Goal: Task Accomplishment & Management: Manage account settings

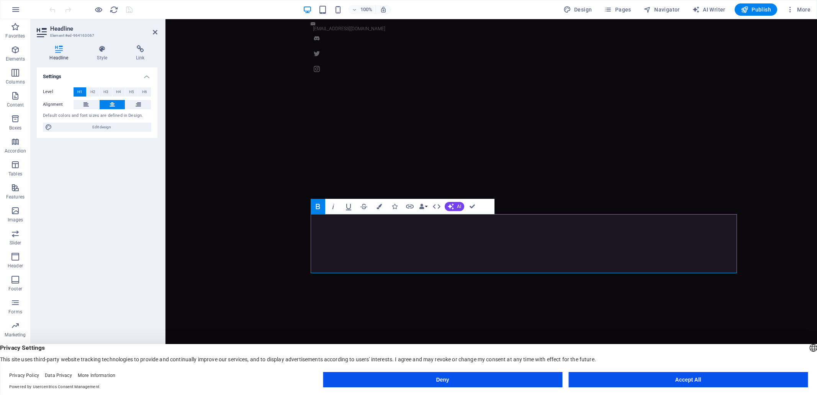
click at [688, 374] on button "Accept All" at bounding box center [687, 379] width 239 height 15
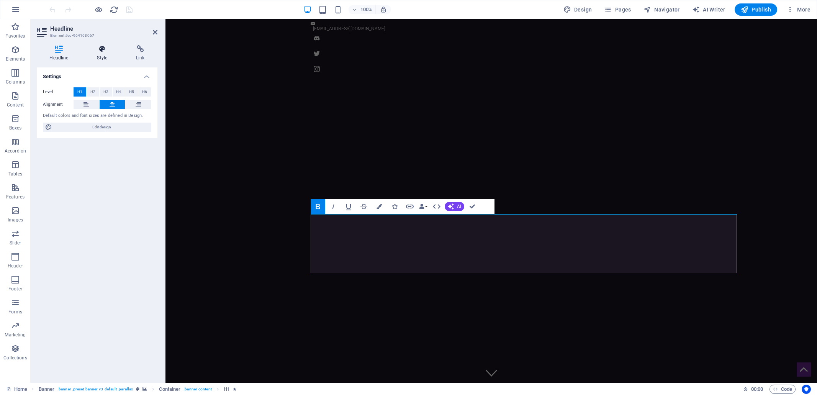
click at [104, 52] on icon at bounding box center [102, 49] width 36 height 8
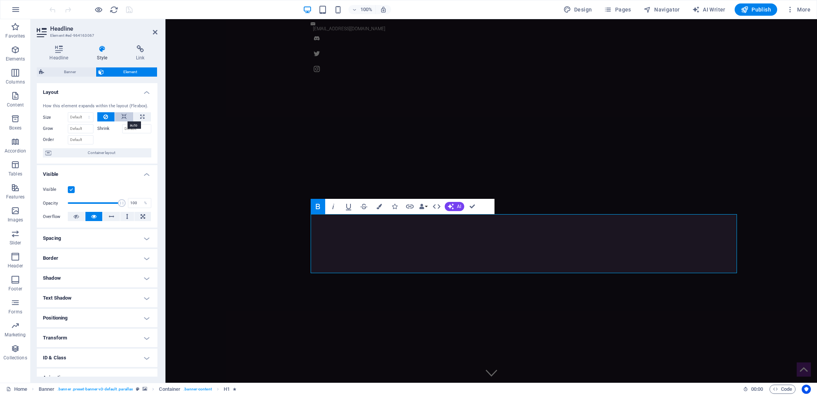
click at [124, 116] on icon at bounding box center [123, 116] width 5 height 9
click at [142, 118] on icon at bounding box center [142, 116] width 4 height 9
type input "100"
select select "%"
click at [105, 117] on icon at bounding box center [105, 116] width 5 height 9
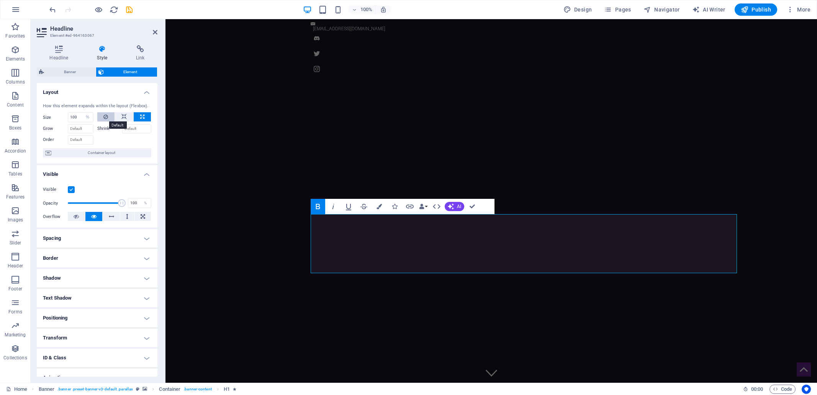
select select "DISABLED_OPTION_VALUE"
click at [127, 11] on icon "save" at bounding box center [129, 9] width 9 height 9
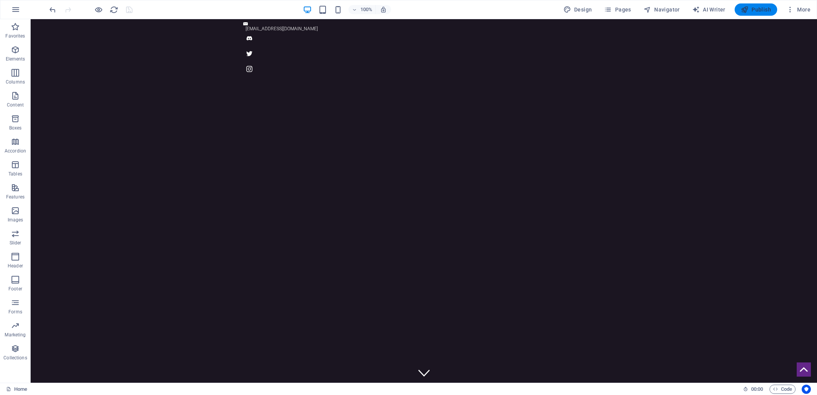
click at [765, 11] on span "Publish" at bounding box center [755, 10] width 30 height 8
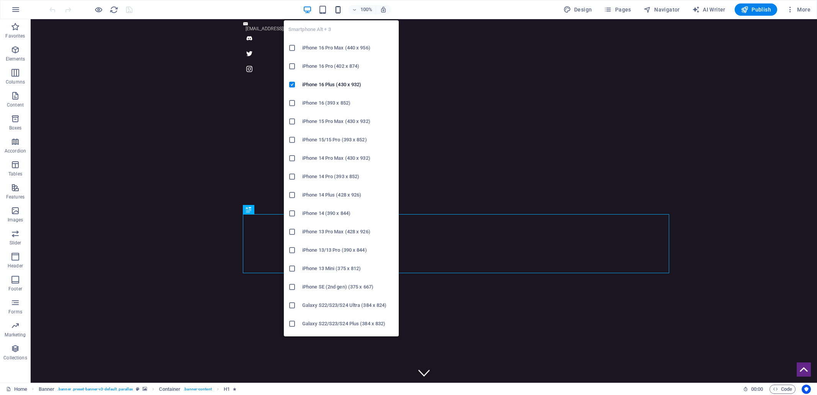
click at [339, 10] on icon "button" at bounding box center [337, 9] width 9 height 9
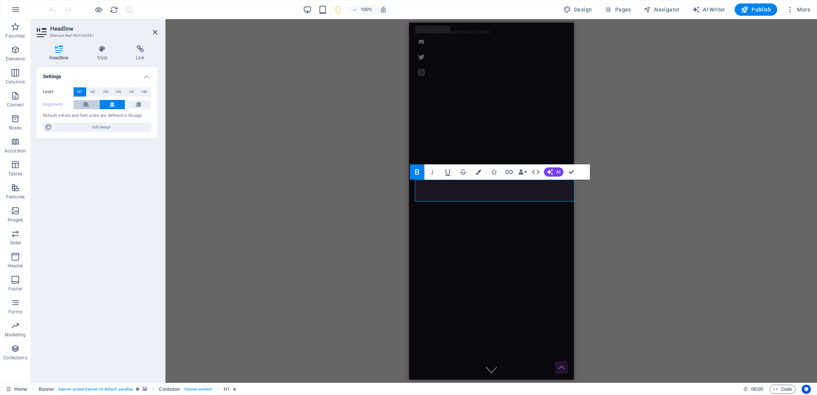
click at [85, 104] on icon at bounding box center [85, 104] width 5 height 9
click at [115, 108] on button at bounding box center [113, 104] width 26 height 9
click at [102, 127] on span "Edit design" at bounding box center [101, 127] width 95 height 9
select select "px"
select select "300"
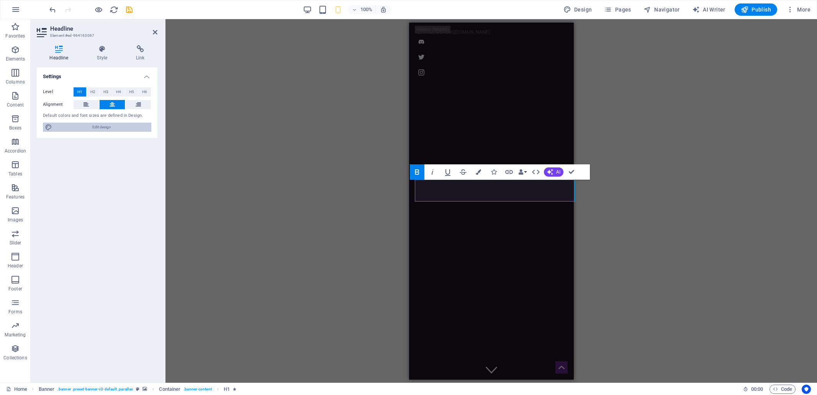
select select "px"
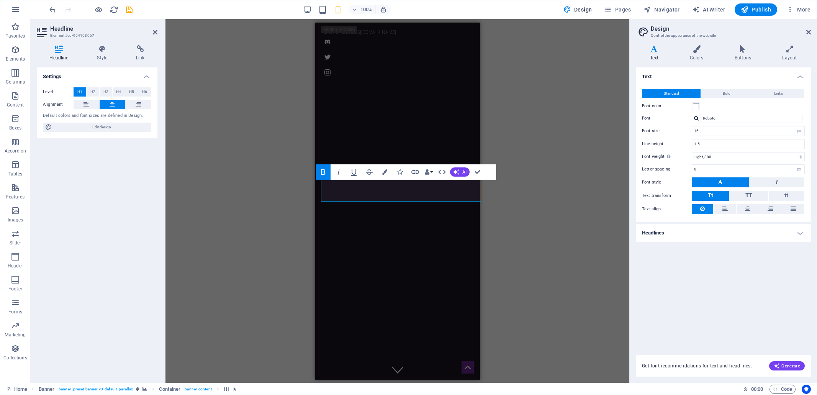
click at [653, 231] on h4 "Headlines" at bounding box center [723, 233] width 175 height 18
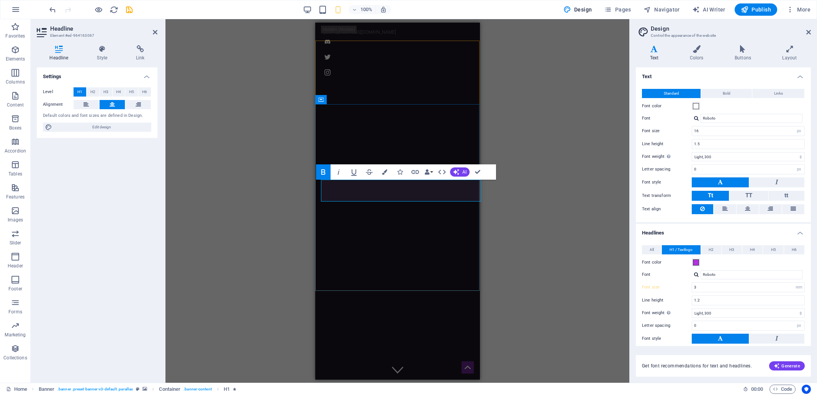
drag, startPoint x: 358, startPoint y: 233, endPoint x: 426, endPoint y: 230, distance: 68.2
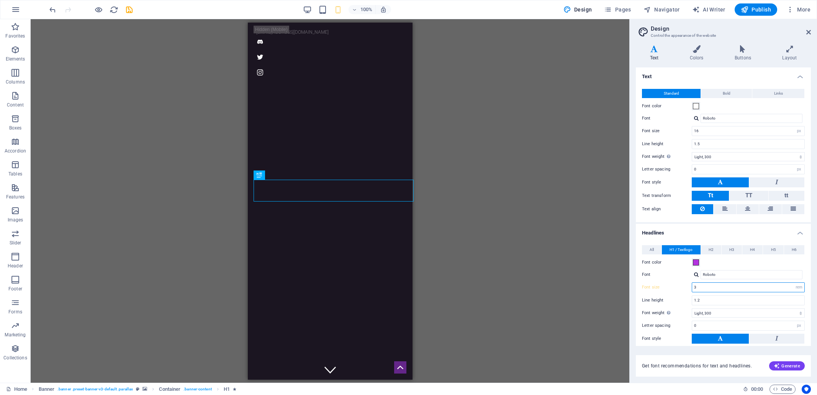
drag, startPoint x: 698, startPoint y: 283, endPoint x: 692, endPoint y: 285, distance: 6.1
click at [692, 285] on input "3" at bounding box center [748, 287] width 112 height 9
type input "2.5"
click at [130, 9] on icon "save" at bounding box center [129, 9] width 9 height 9
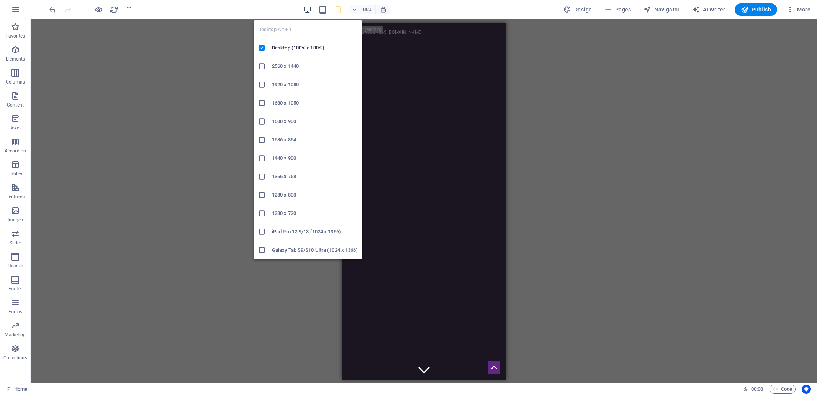
click at [308, 9] on icon "button" at bounding box center [307, 9] width 9 height 9
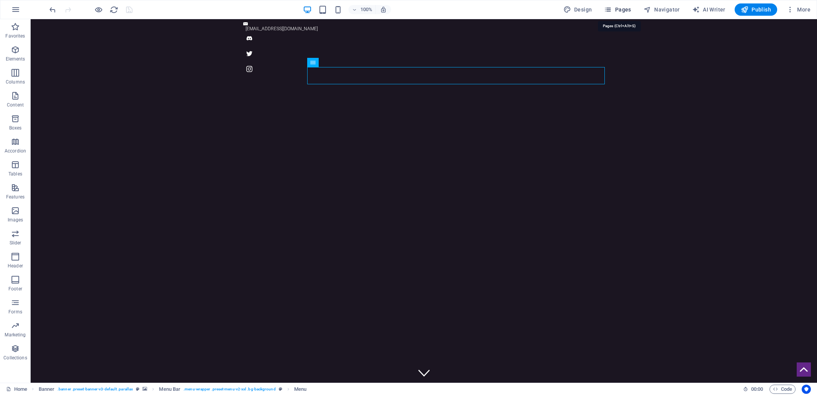
click at [624, 11] on span "Pages" at bounding box center [617, 10] width 27 height 8
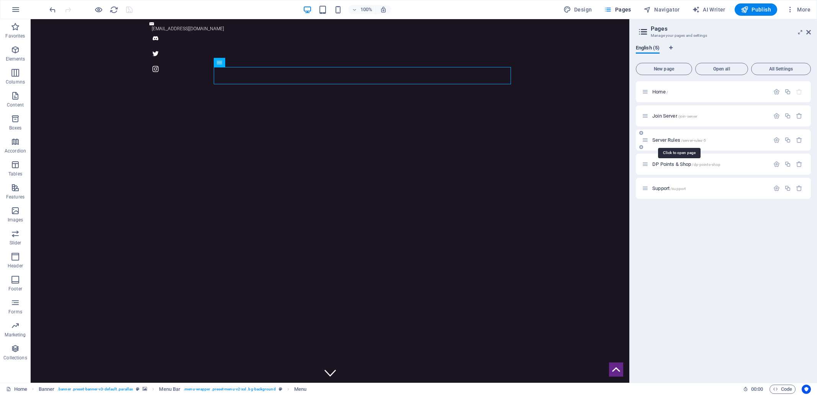
click at [670, 140] on span "Server Rules /server-rules-5" at bounding box center [679, 140] width 54 height 6
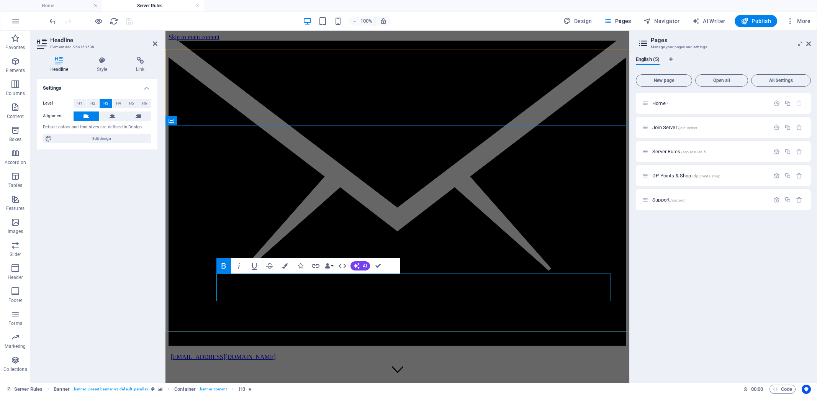
click at [110, 115] on icon at bounding box center [112, 115] width 5 height 9
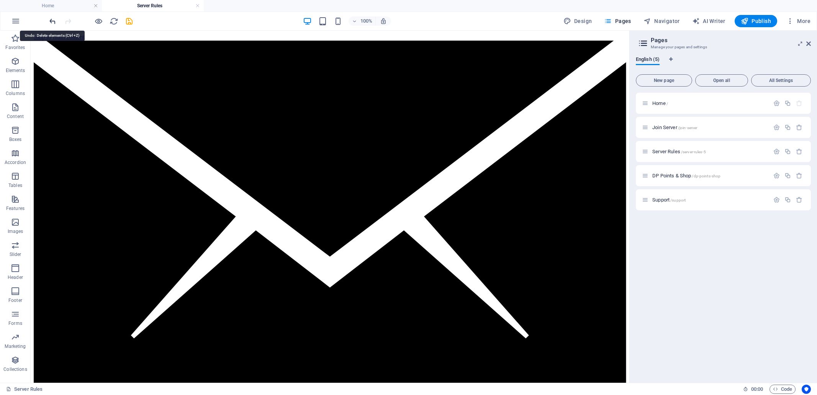
click at [49, 23] on icon "undo" at bounding box center [52, 21] width 9 height 9
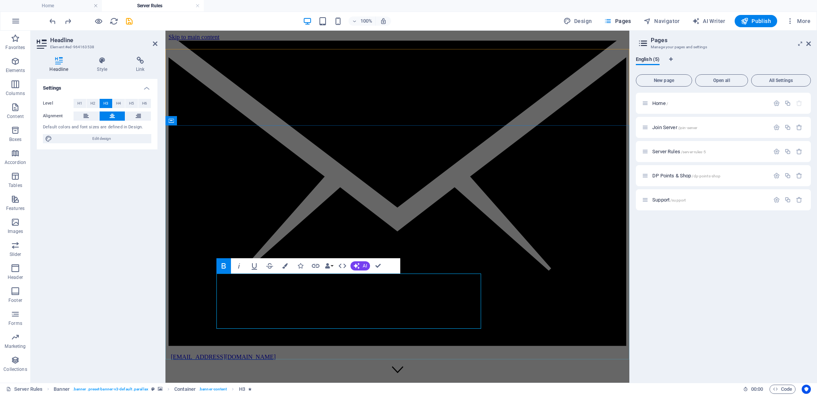
drag, startPoint x: 442, startPoint y: 294, endPoint x: 460, endPoint y: 294, distance: 17.6
drag, startPoint x: 455, startPoint y: 286, endPoint x: 460, endPoint y: 279, distance: 8.8
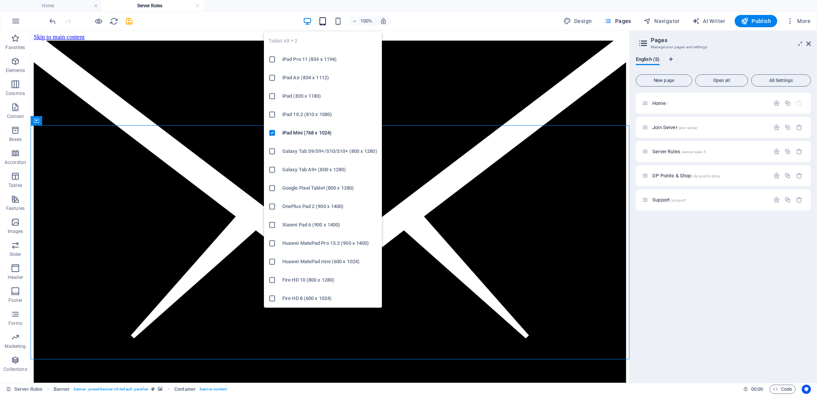
click at [325, 20] on icon "button" at bounding box center [322, 21] width 9 height 9
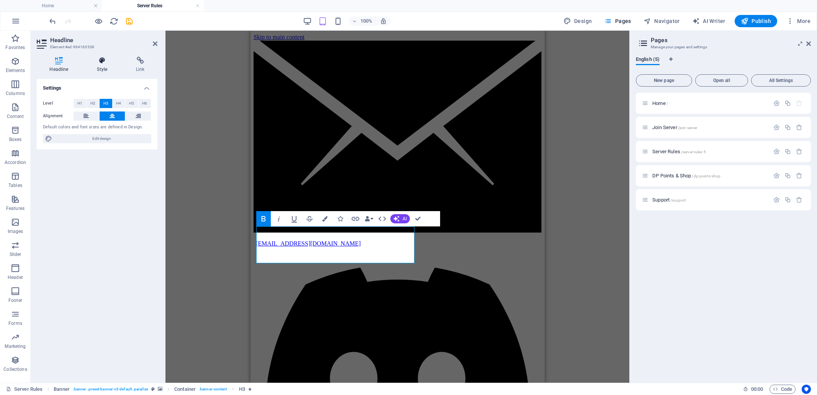
click at [100, 60] on icon at bounding box center [102, 61] width 36 height 8
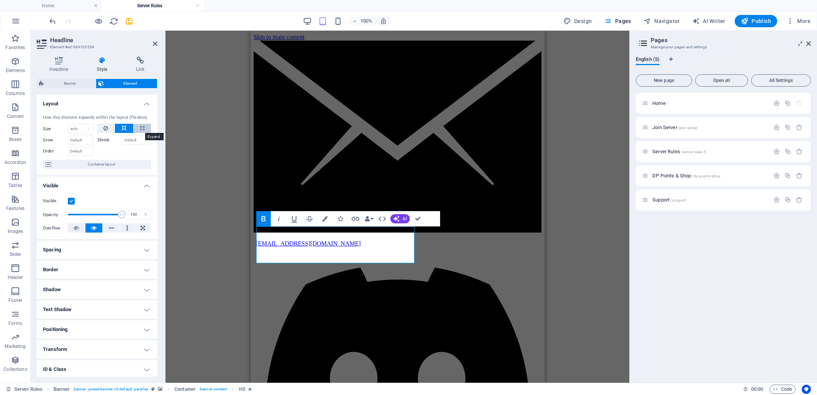
click at [144, 128] on button at bounding box center [142, 128] width 17 height 9
type input "100"
select select "%"
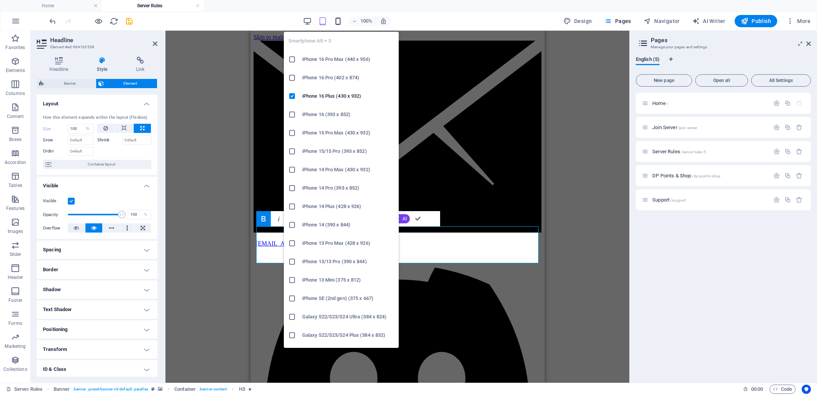
click at [336, 25] on icon "button" at bounding box center [337, 21] width 9 height 9
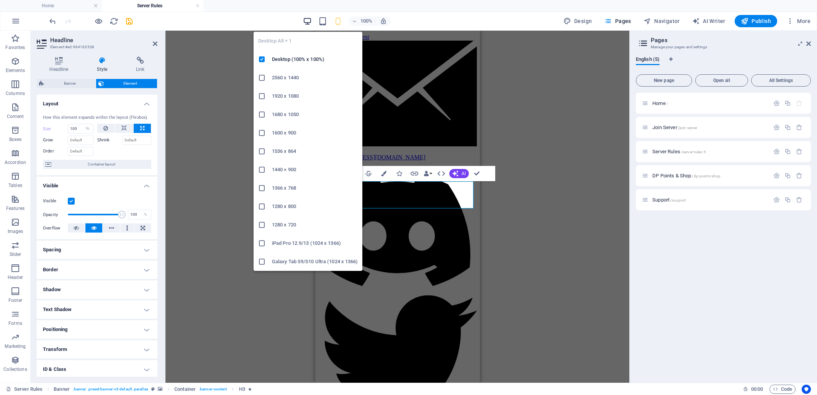
click at [308, 20] on icon "button" at bounding box center [307, 21] width 9 height 9
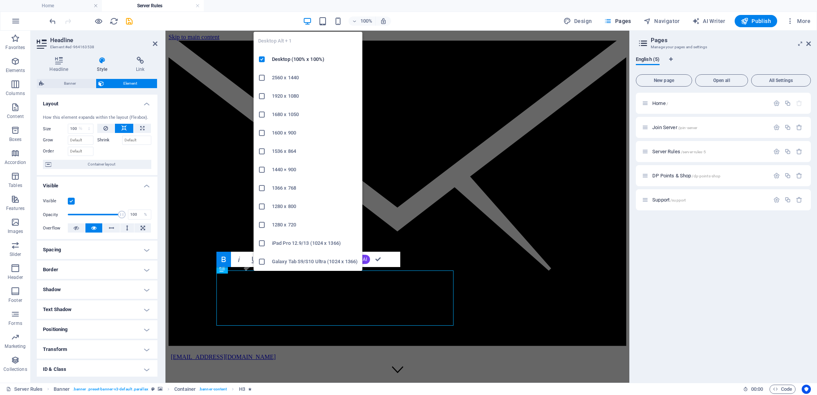
select select "DISABLED_OPTION_VALUE"
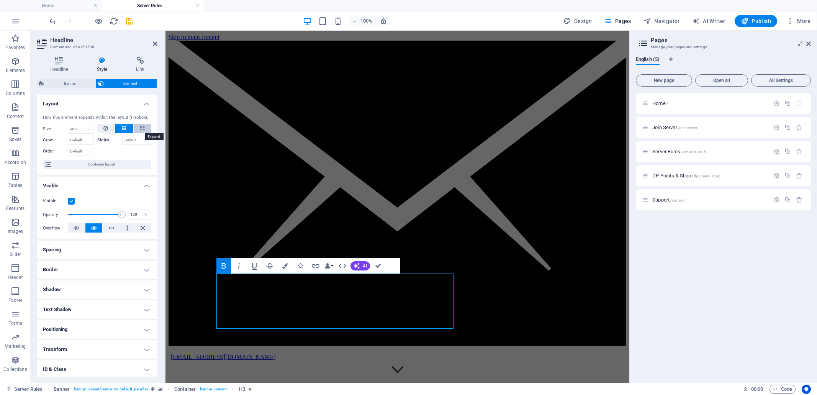
click at [144, 127] on button at bounding box center [142, 128] width 17 height 9
type input "100"
select select "%"
click at [129, 22] on icon "save" at bounding box center [129, 21] width 9 height 9
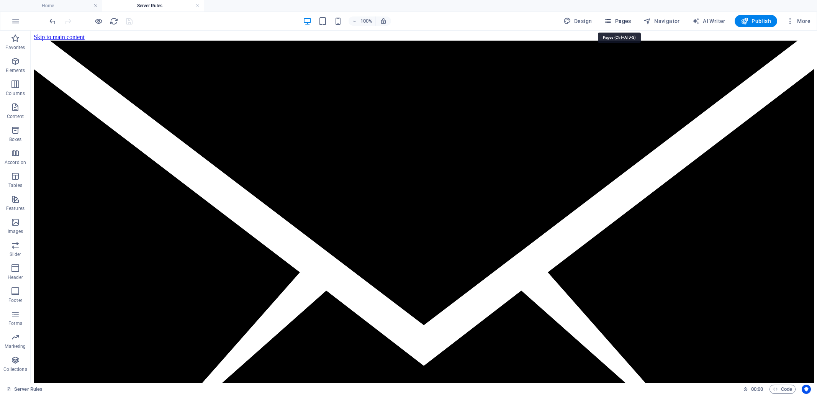
click at [624, 21] on span "Pages" at bounding box center [617, 21] width 27 height 8
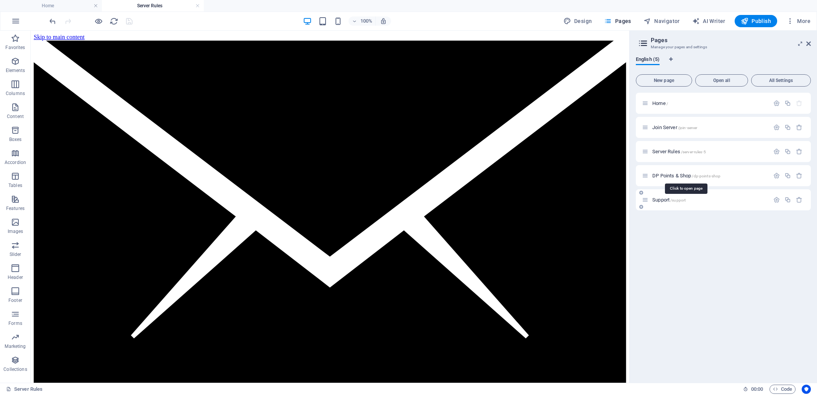
click at [665, 177] on span "DP Points & Shop /dp-points-shop" at bounding box center [686, 176] width 68 height 6
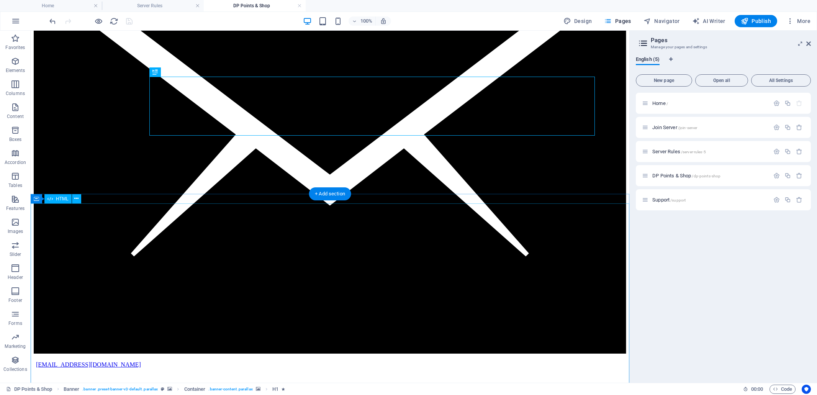
scroll to position [84, 0]
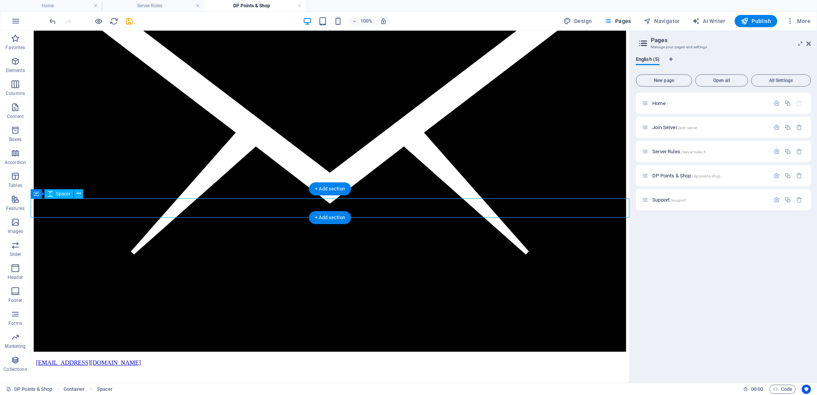
select select "px"
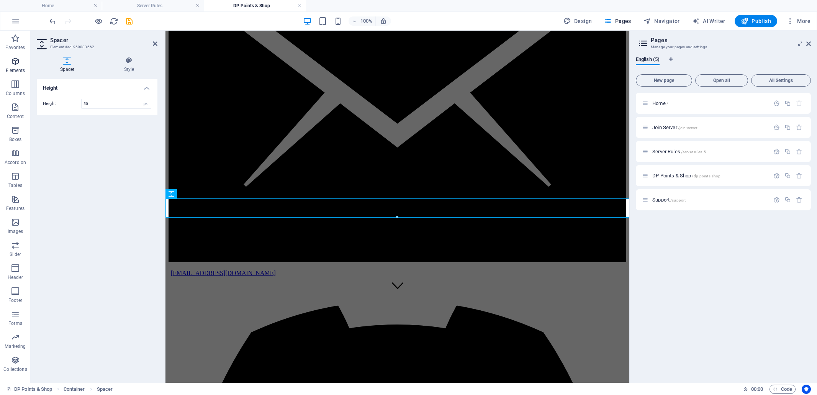
click at [11, 62] on icon "button" at bounding box center [15, 61] width 9 height 9
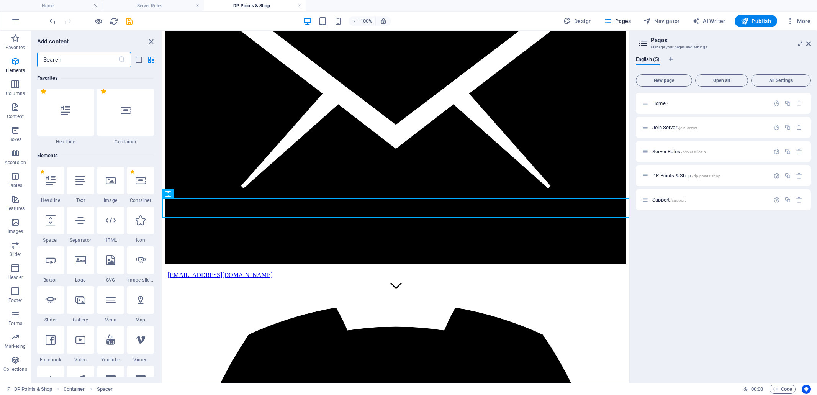
scroll to position [82, 0]
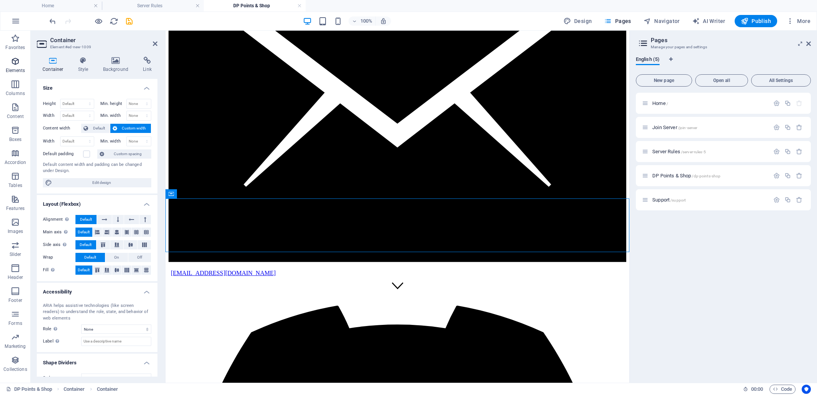
click at [14, 62] on icon "button" at bounding box center [15, 61] width 9 height 9
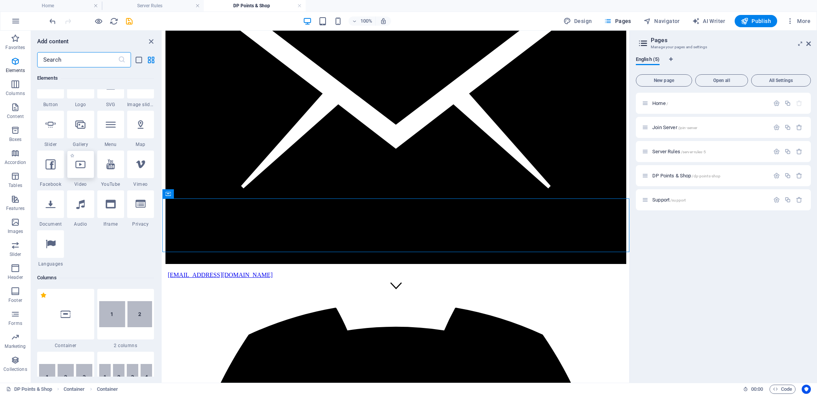
scroll to position [231, 0]
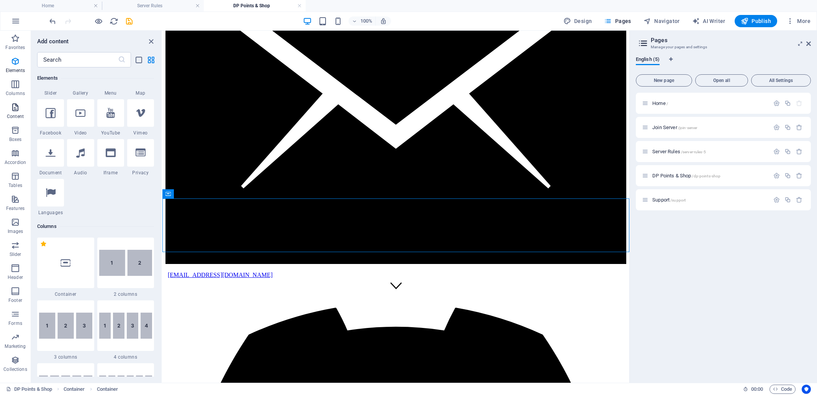
click at [17, 108] on icon "button" at bounding box center [15, 107] width 9 height 9
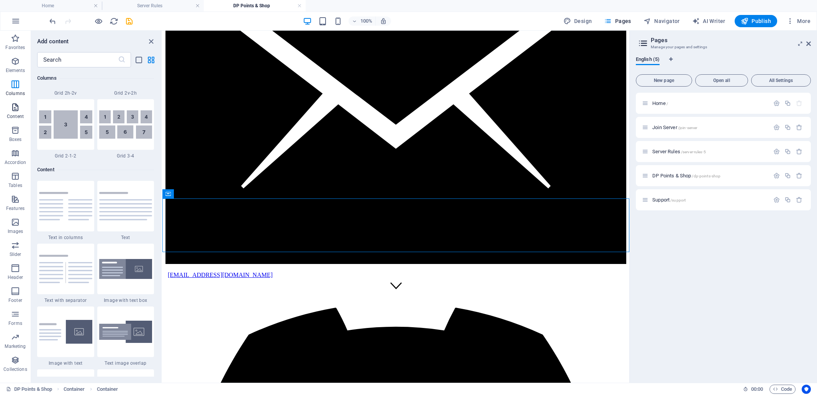
scroll to position [1339, 0]
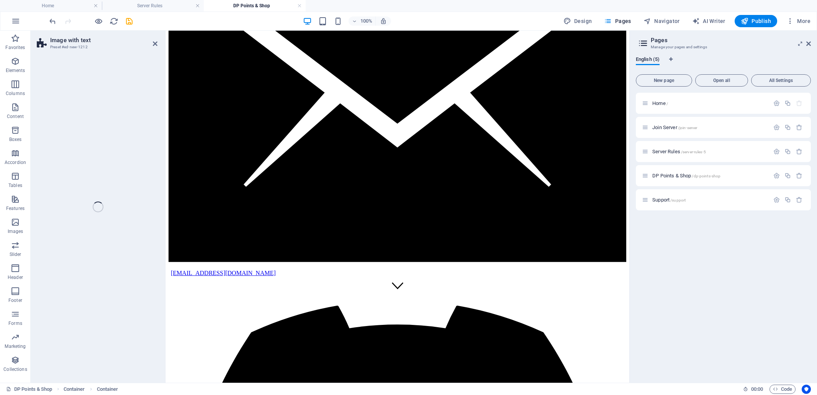
select select "rem"
select select "px"
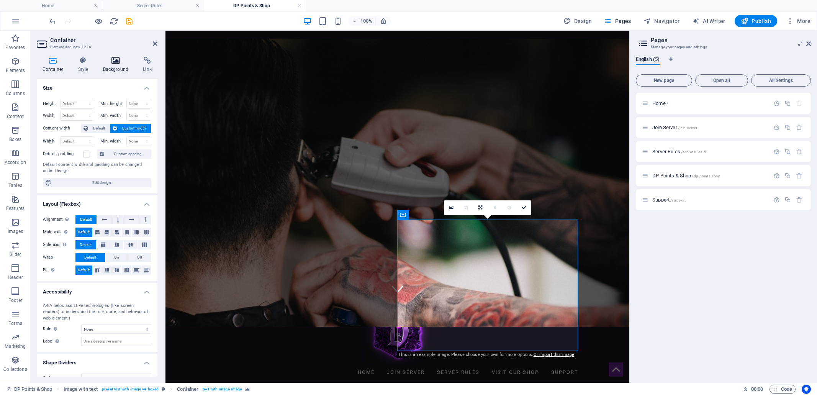
click at [117, 60] on icon at bounding box center [115, 61] width 37 height 8
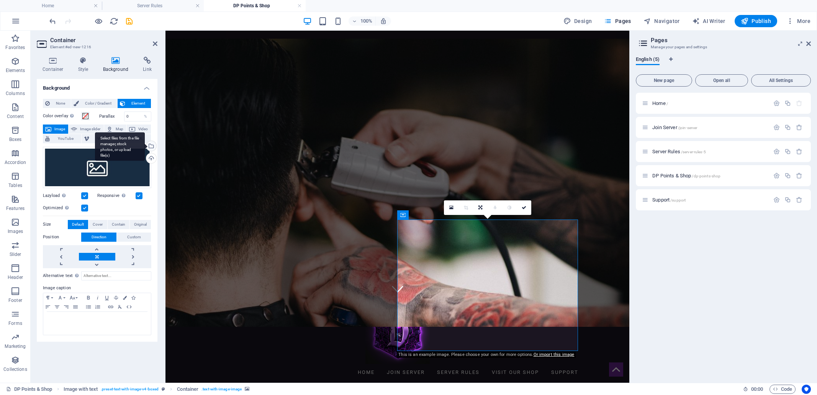
click at [150, 146] on div "Select files from the file manager, stock photos, or upload file(s)" at bounding box center [150, 146] width 11 height 11
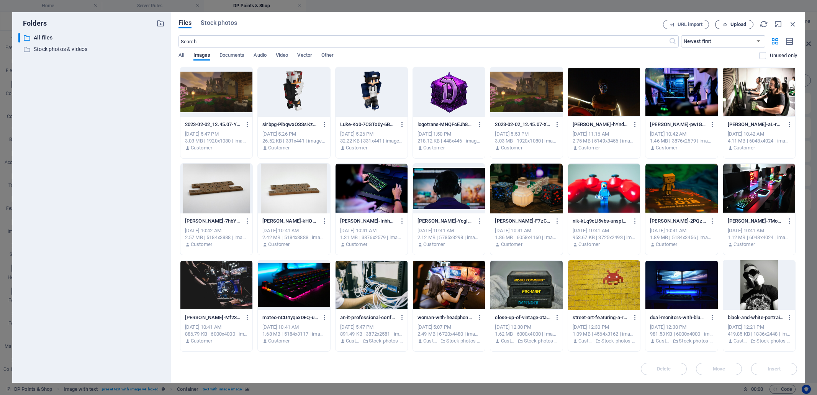
click at [728, 23] on span "Upload" at bounding box center [733, 24] width 31 height 5
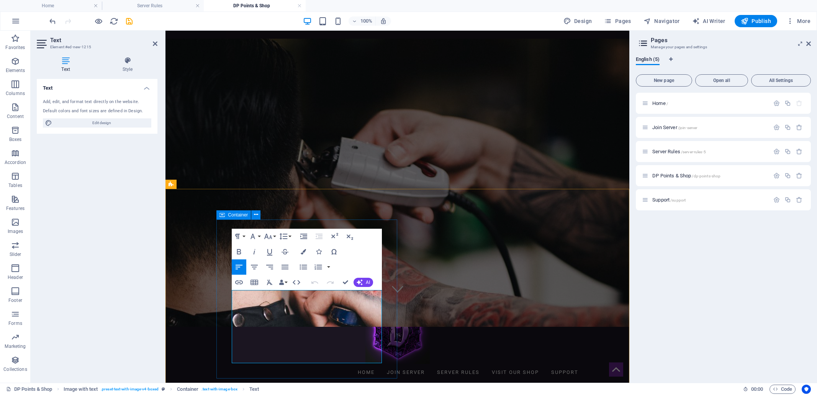
drag, startPoint x: 331, startPoint y: 358, endPoint x: 231, endPoint y: 294, distance: 118.4
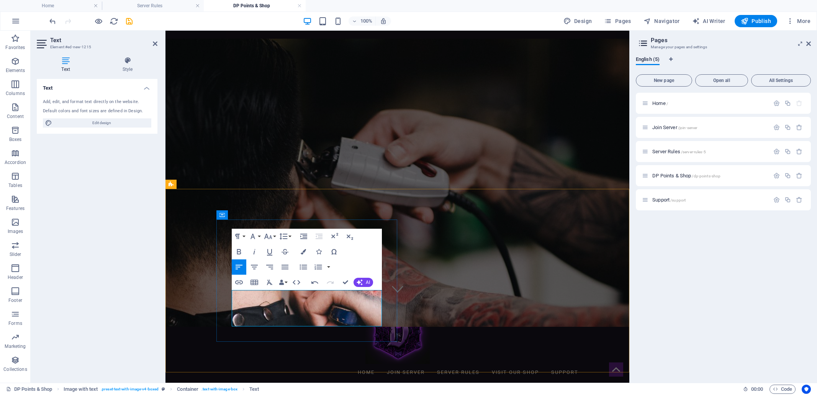
drag, startPoint x: 296, startPoint y: 321, endPoint x: 229, endPoint y: 314, distance: 66.6
drag, startPoint x: 235, startPoint y: 315, endPoint x: 285, endPoint y: 324, distance: 50.9
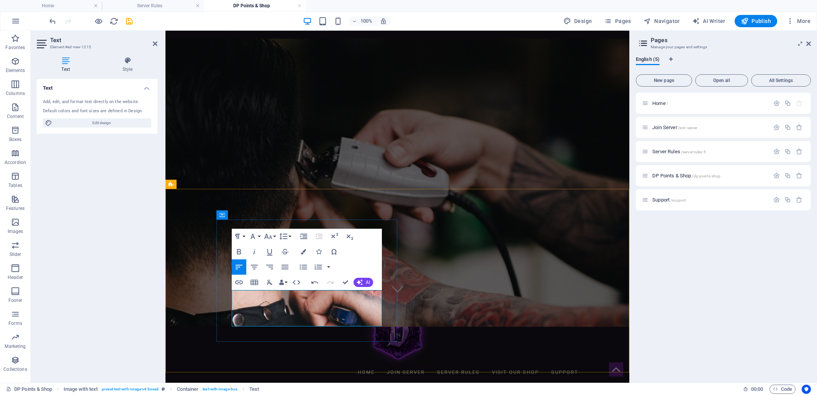
drag, startPoint x: 297, startPoint y: 321, endPoint x: 233, endPoint y: 321, distance: 64.3
copy p "shop.defiancemc.com"
click at [255, 268] on icon "button" at bounding box center [254, 266] width 9 height 9
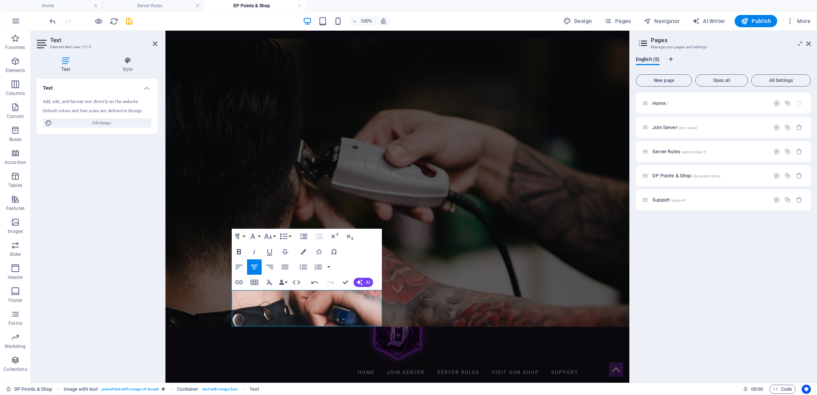
click at [237, 252] on icon "button" at bounding box center [239, 251] width 4 height 5
click at [274, 235] on button "Font Size" at bounding box center [269, 236] width 15 height 15
click at [270, 297] on link "12" at bounding box center [276, 296] width 28 height 11
drag, startPoint x: 276, startPoint y: 234, endPoint x: 274, endPoint y: 250, distance: 16.6
click at [276, 234] on button "Font Size" at bounding box center [269, 236] width 15 height 15
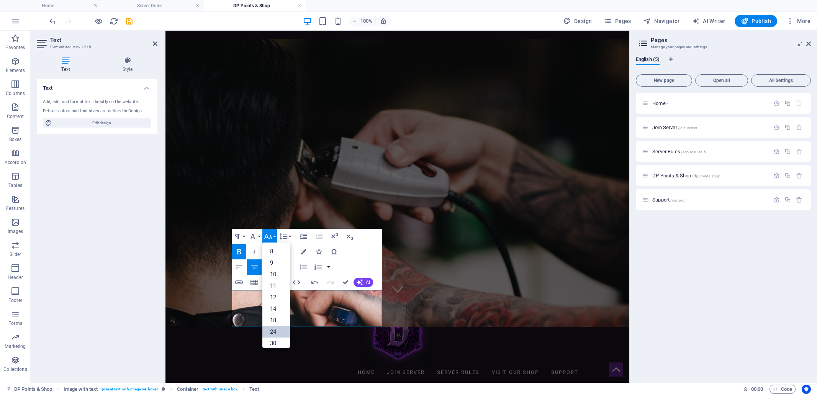
click at [275, 332] on link "24" at bounding box center [276, 331] width 28 height 11
click at [239, 282] on icon "button" at bounding box center [239, 282] width 8 height 4
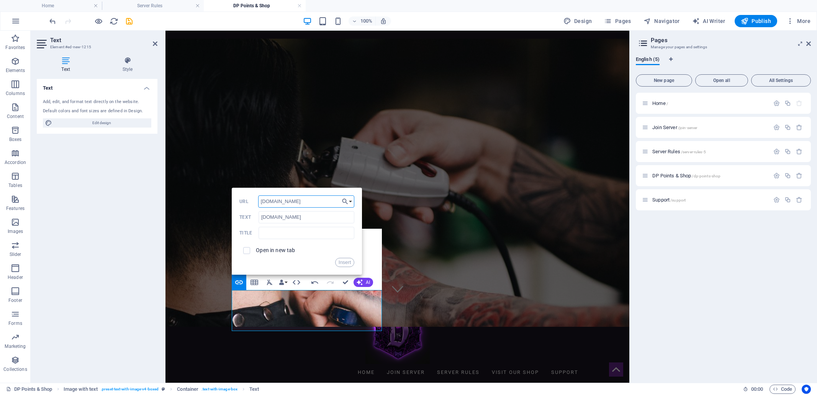
drag, startPoint x: 260, startPoint y: 201, endPoint x: 263, endPoint y: 188, distance: 13.0
click at [260, 200] on input "shop.defiancemc.com" at bounding box center [306, 201] width 96 height 12
paste input "https://"
type input "https://shop.defiancemc.com"
click at [265, 232] on input "text" at bounding box center [306, 233] width 96 height 12
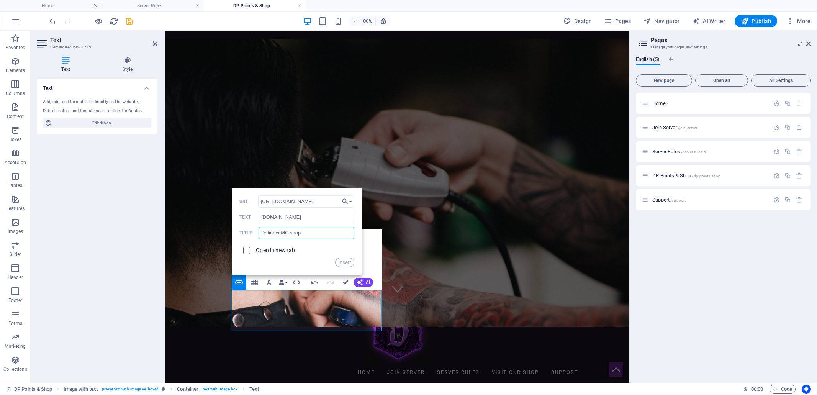
type input "DefianceMC shop"
click at [248, 250] on input "checkbox" at bounding box center [245, 249] width 7 height 7
checkbox input "true"
click at [347, 260] on button "Insert" at bounding box center [345, 262] width 20 height 9
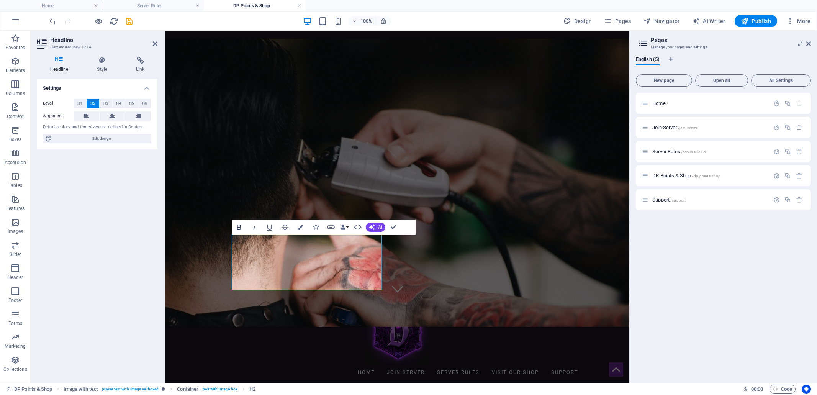
click at [239, 227] on icon "button" at bounding box center [239, 226] width 4 height 5
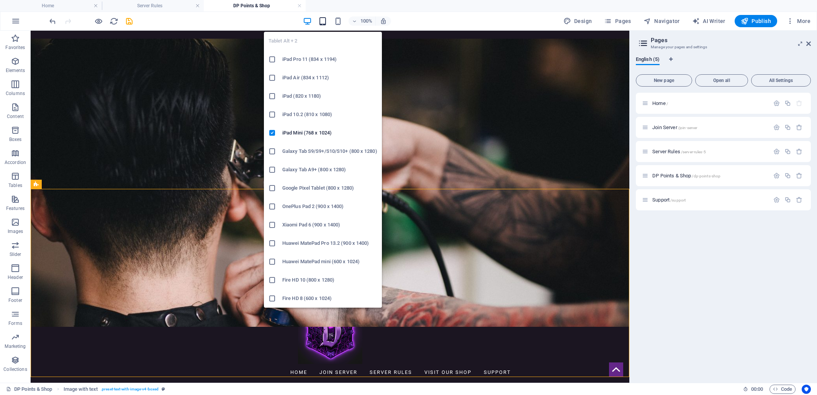
click at [327, 20] on icon "button" at bounding box center [322, 21] width 9 height 9
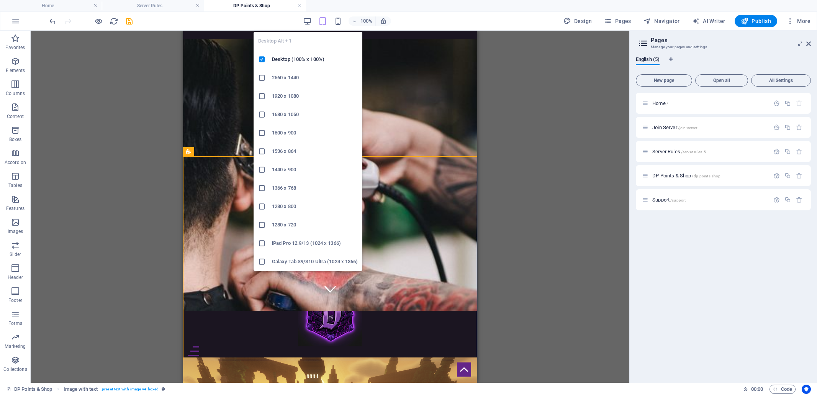
drag, startPoint x: 306, startPoint y: 19, endPoint x: 301, endPoint y: 28, distance: 10.6
click at [306, 19] on icon "button" at bounding box center [307, 21] width 9 height 9
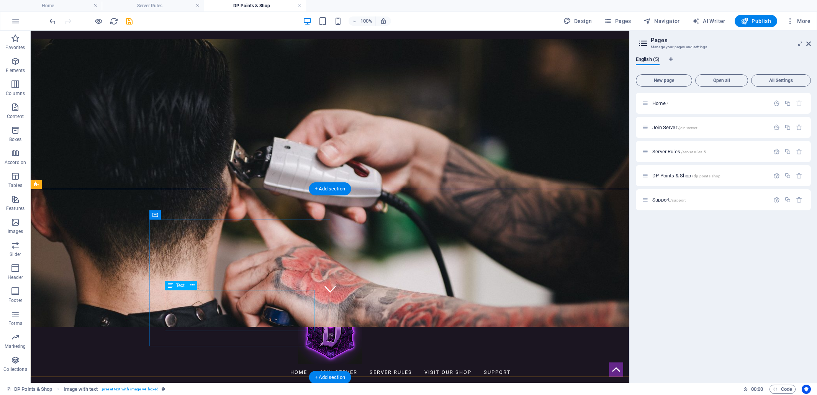
drag, startPoint x: 228, startPoint y: 322, endPoint x: 98, endPoint y: 322, distance: 129.8
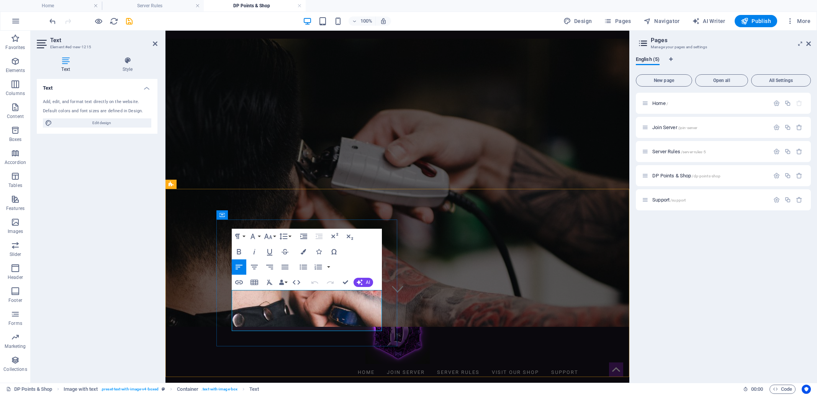
drag, startPoint x: 360, startPoint y: 324, endPoint x: 254, endPoint y: 319, distance: 105.8
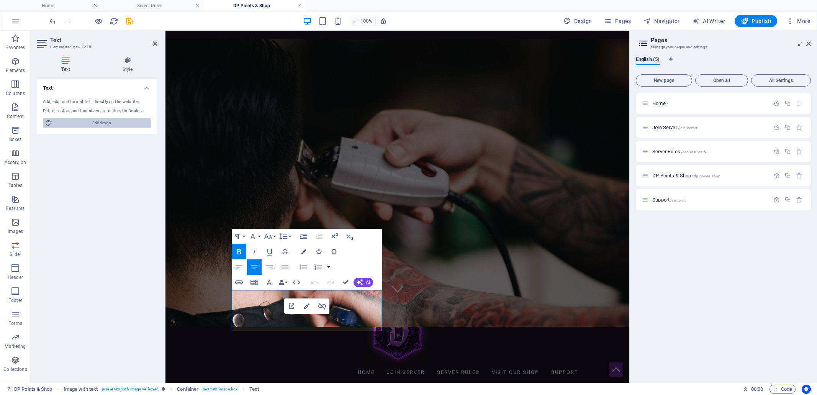
click at [100, 123] on span "Edit design" at bounding box center [101, 122] width 95 height 9
select select "px"
select select "300"
select select "px"
select select "ease-in-out"
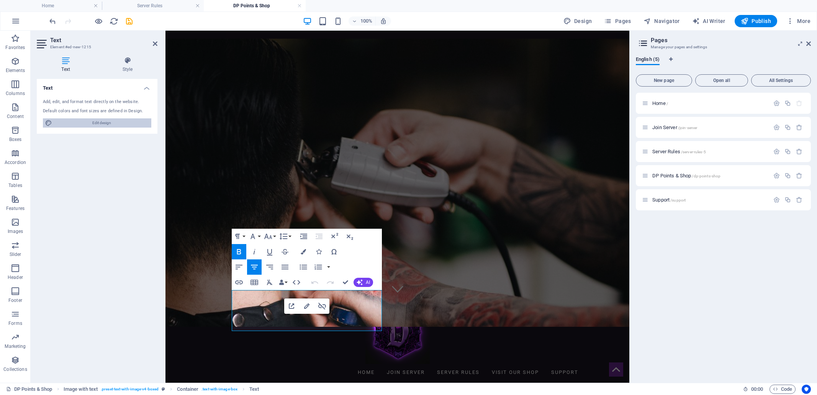
select select "rem"
select select "300"
select select "px"
select select "rem"
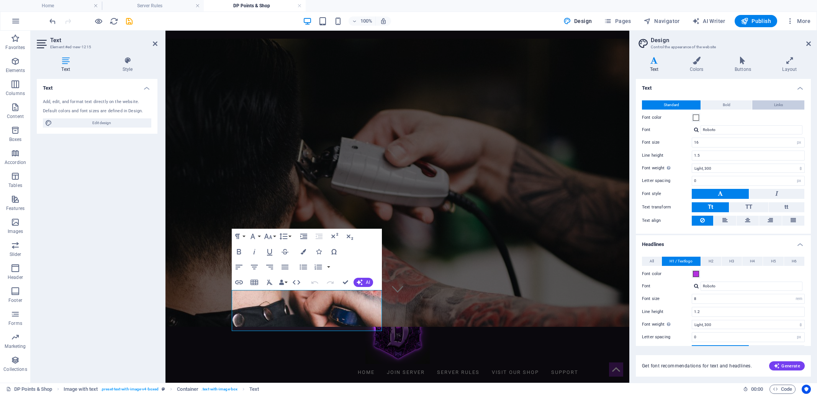
click at [786, 105] on button "Links" at bounding box center [778, 104] width 52 height 9
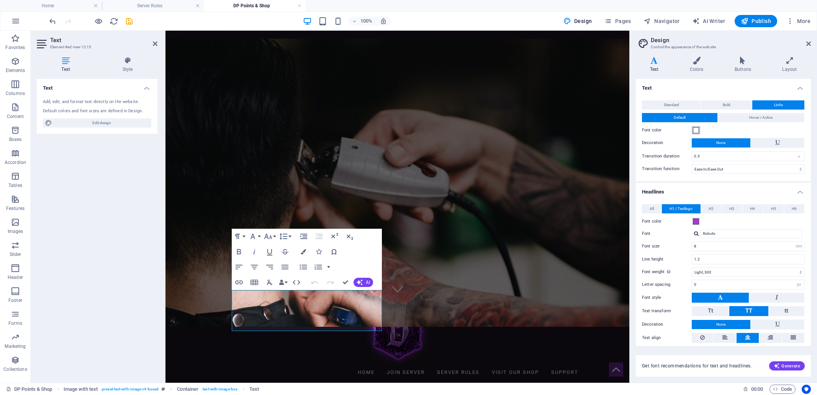
click at [695, 129] on span at bounding box center [696, 130] width 6 height 6
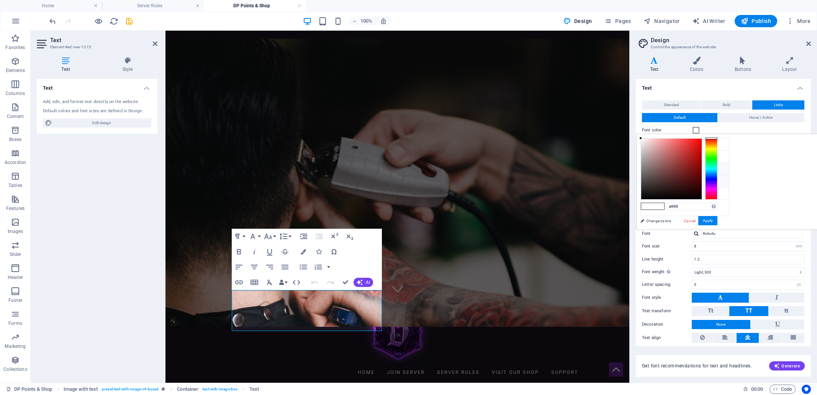
click at [657, 168] on li "Secondary color #b332df" at bounding box center [685, 169] width 88 height 12
type input "#b332df"
drag, startPoint x: 448, startPoint y: 211, endPoint x: 802, endPoint y: 221, distance: 353.9
click at [717, 221] on button "Apply" at bounding box center [707, 220] width 19 height 9
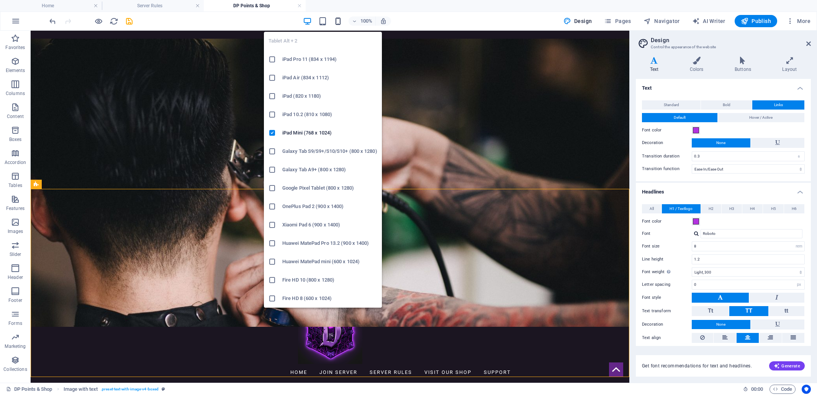
drag, startPoint x: 324, startPoint y: 23, endPoint x: 337, endPoint y: 21, distance: 12.5
click at [324, 23] on icon "button" at bounding box center [322, 21] width 9 height 9
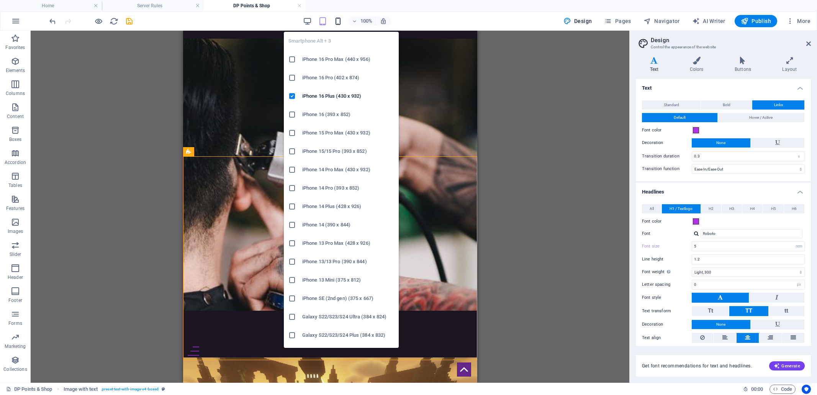
click at [339, 20] on icon "button" at bounding box center [337, 21] width 9 height 9
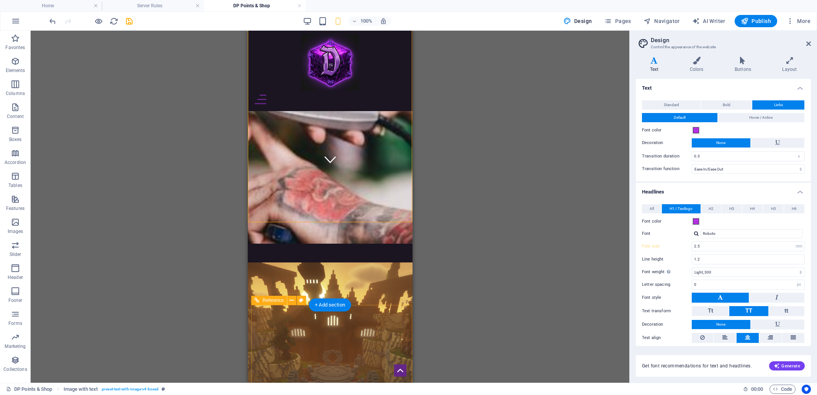
scroll to position [214, 0]
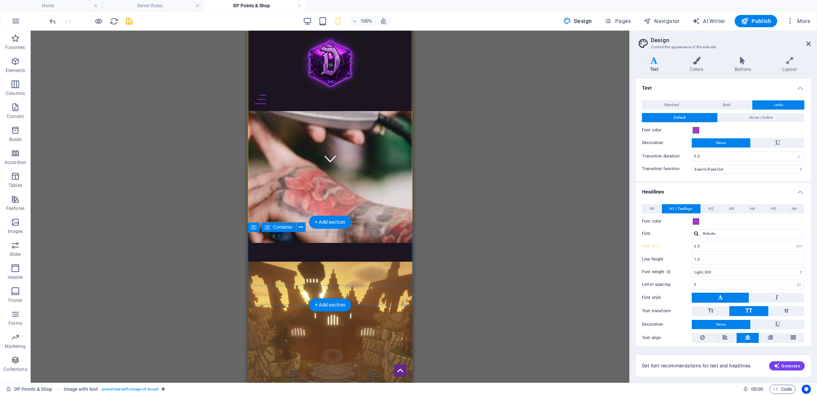
click at [299, 227] on icon at bounding box center [301, 227] width 4 height 8
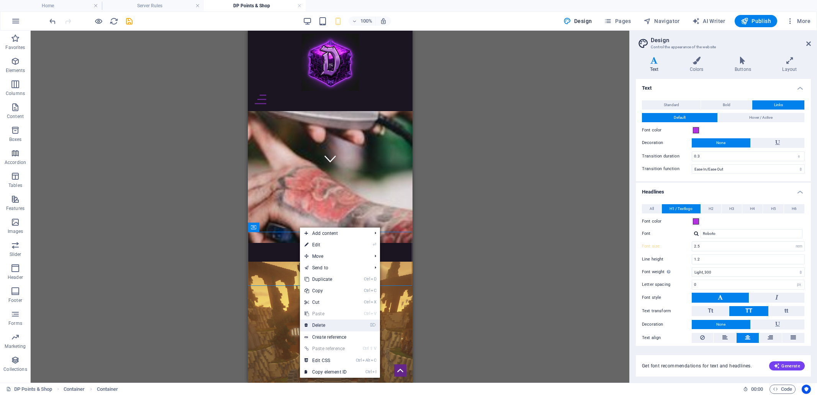
click at [325, 323] on link "⌦ Delete" at bounding box center [325, 324] width 51 height 11
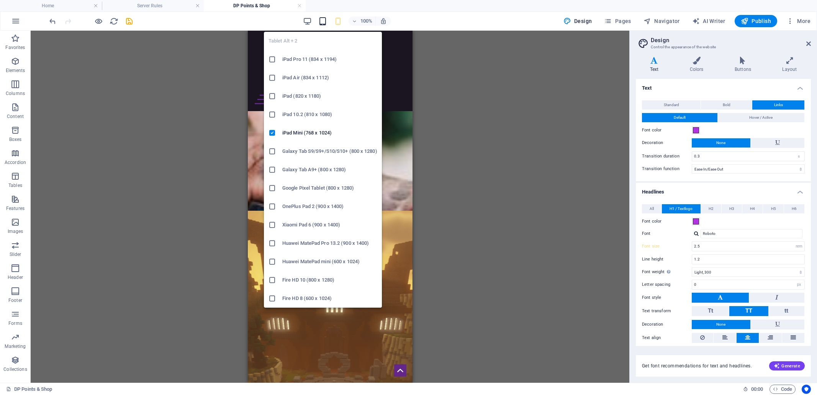
click at [326, 23] on icon "button" at bounding box center [322, 21] width 9 height 9
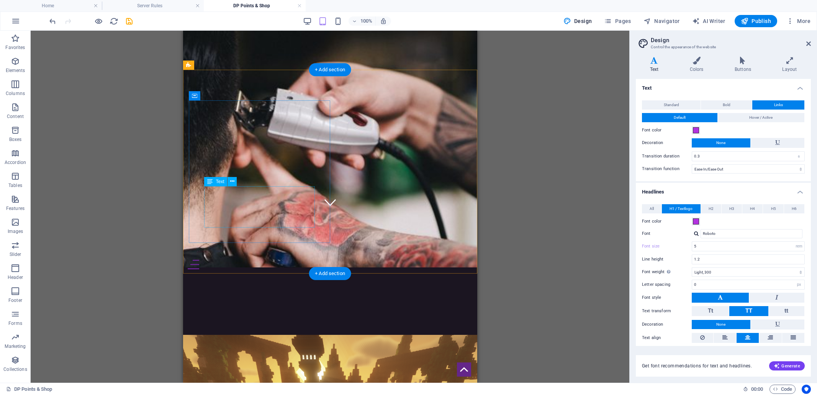
scroll to position [166, 0]
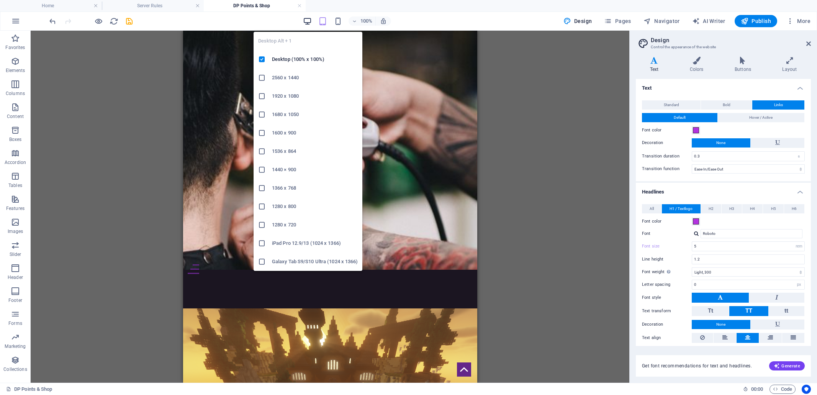
click at [306, 22] on icon "button" at bounding box center [307, 21] width 9 height 9
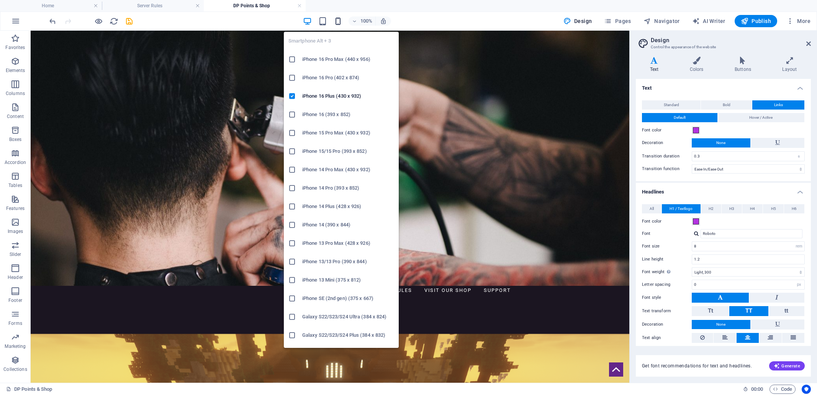
click at [339, 24] on icon "button" at bounding box center [337, 21] width 9 height 9
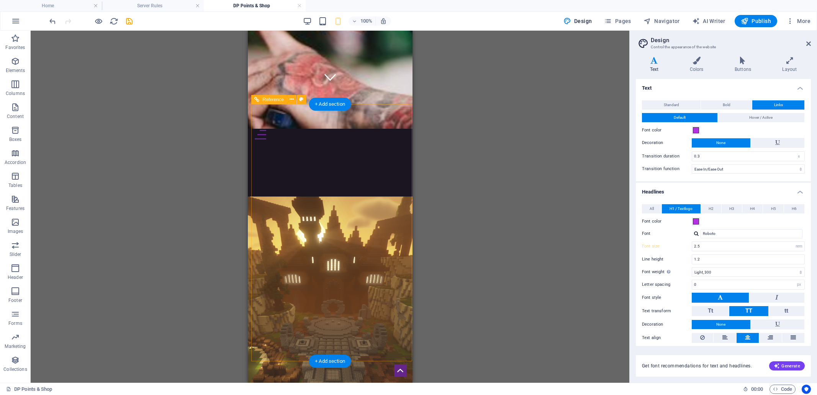
scroll to position [110, 0]
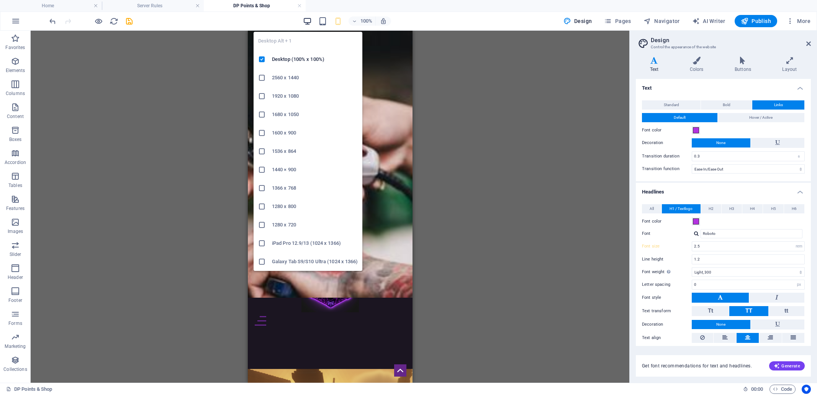
click at [307, 19] on icon "button" at bounding box center [307, 21] width 9 height 9
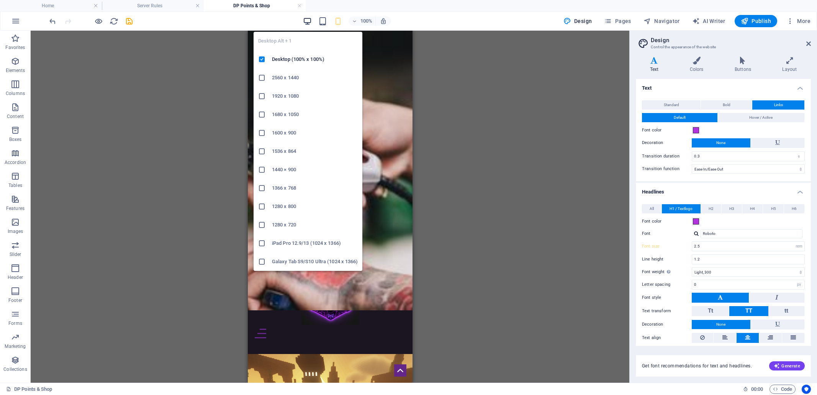
type input "8"
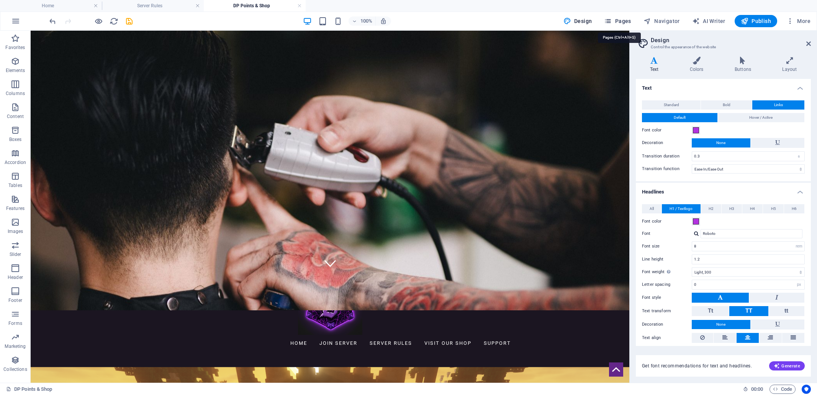
click at [623, 22] on span "Pages" at bounding box center [617, 21] width 27 height 8
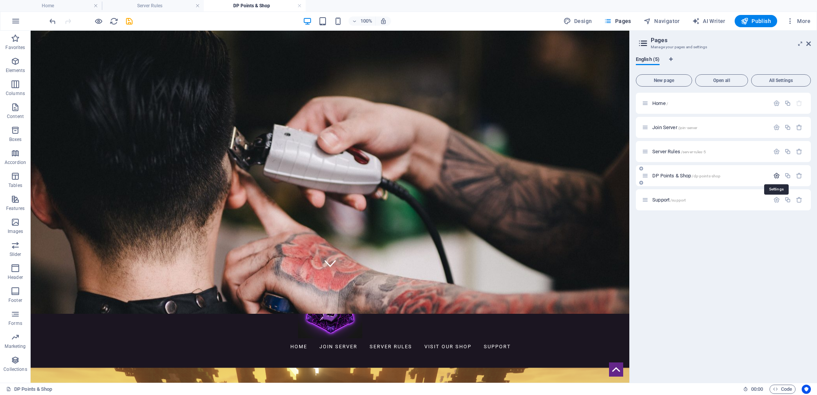
click at [778, 175] on icon "button" at bounding box center [776, 175] width 7 height 7
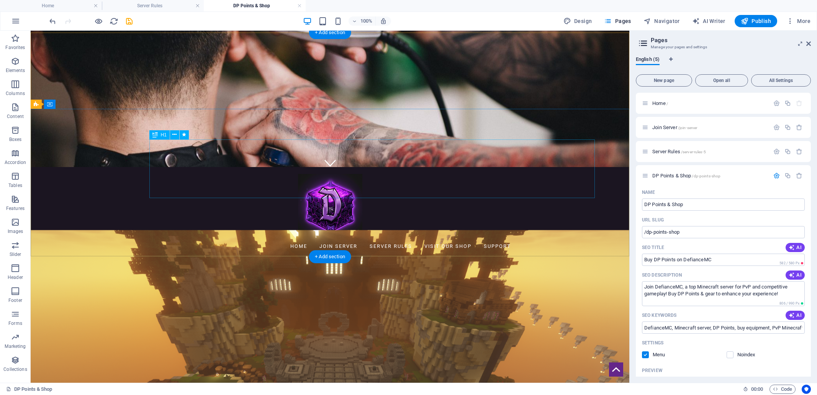
scroll to position [16, 0]
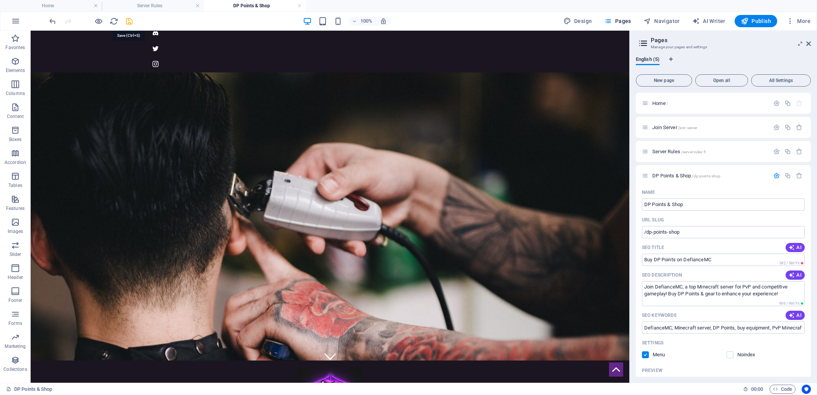
click at [129, 20] on icon "save" at bounding box center [129, 21] width 9 height 9
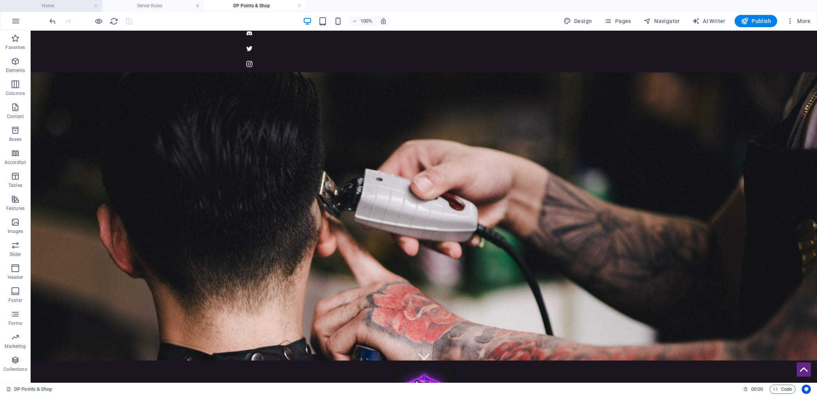
click at [59, 6] on h4 "Home" at bounding box center [51, 6] width 102 height 8
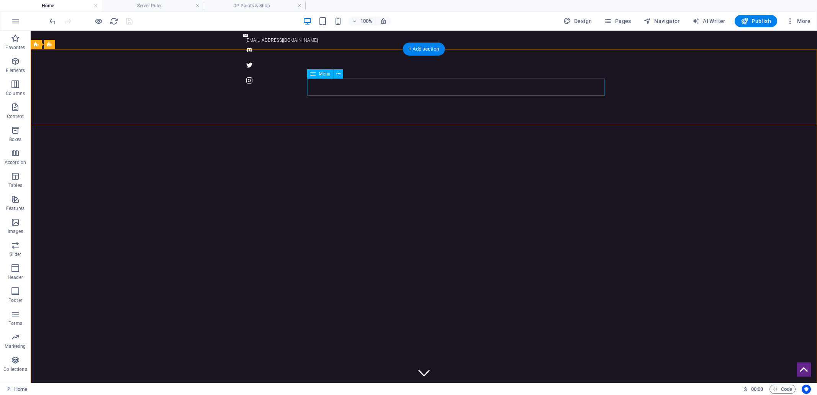
select select
select select "1"
select select
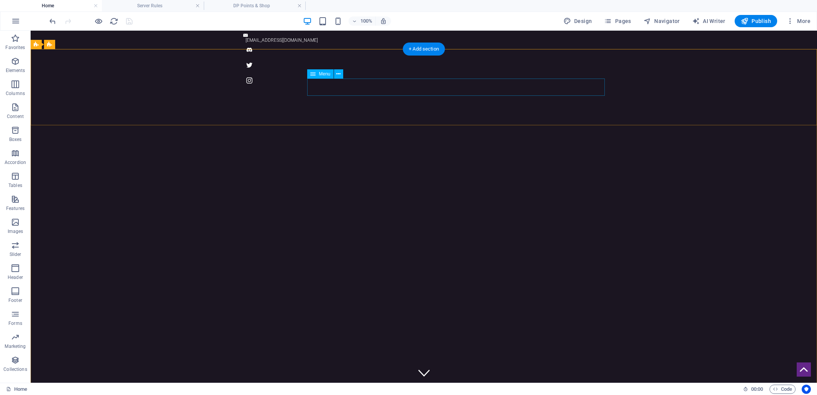
select select "2"
select select
select select "external"
select select "4"
select select
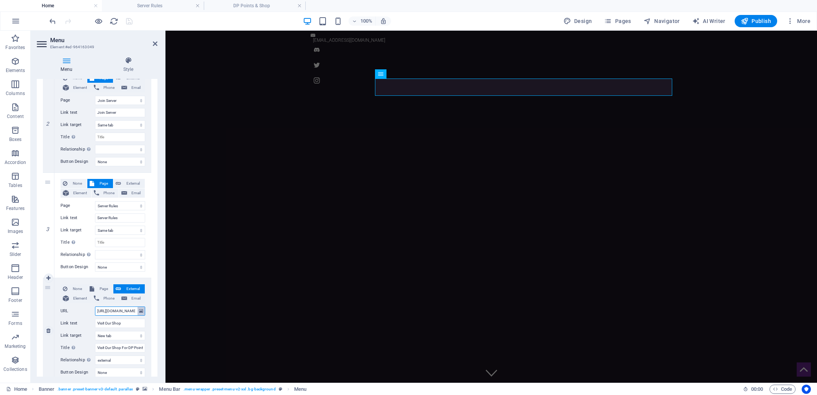
scroll to position [0, 13]
drag, startPoint x: 98, startPoint y: 311, endPoint x: 137, endPoint y: 307, distance: 39.6
click at [137, 307] on div "URL https://shop.defiancemc.com" at bounding box center [102, 310] width 85 height 9
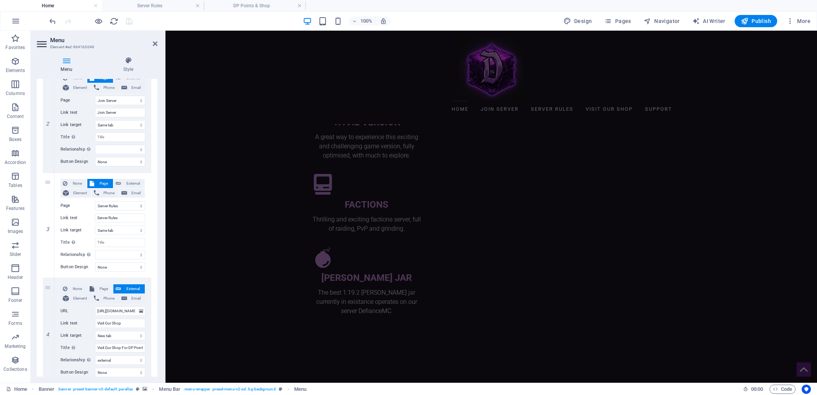
scroll to position [1186, 0]
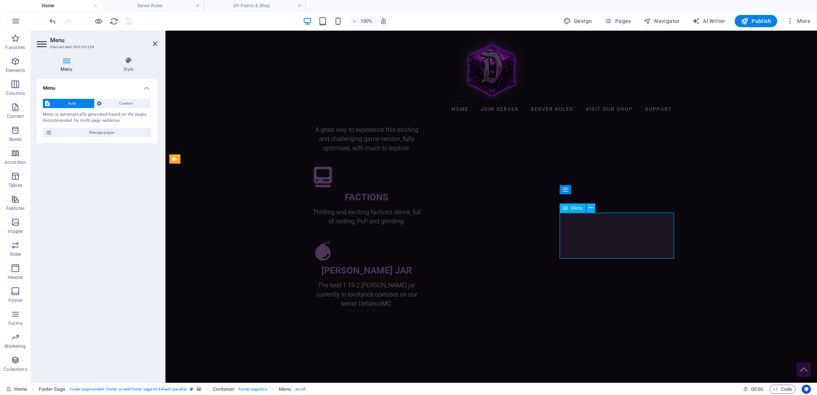
click at [101, 133] on span "Manage pages" at bounding box center [101, 132] width 95 height 9
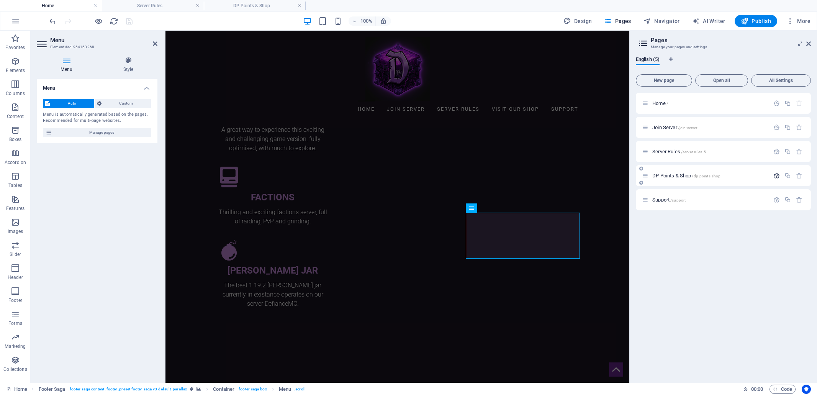
click at [777, 175] on icon "button" at bounding box center [776, 175] width 7 height 7
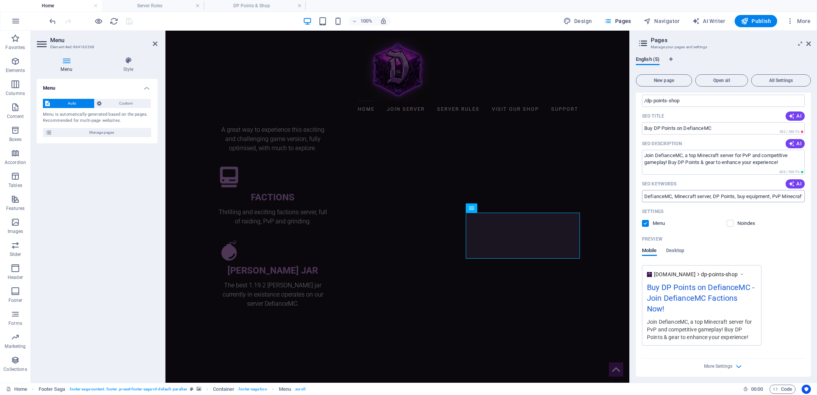
scroll to position [159, 0]
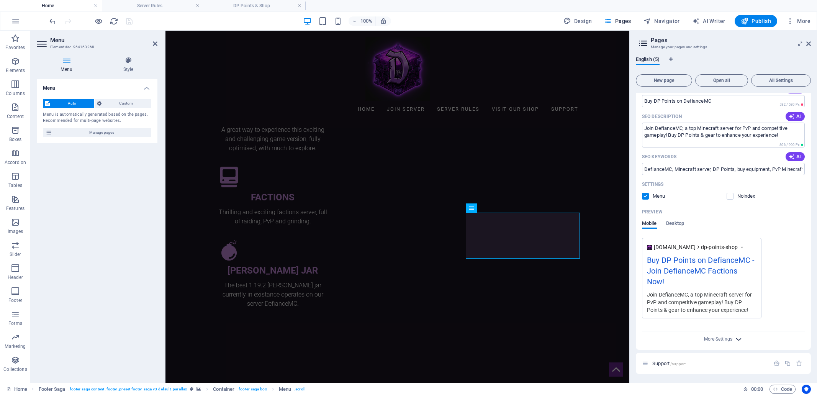
click at [739, 338] on icon "button" at bounding box center [738, 339] width 9 height 9
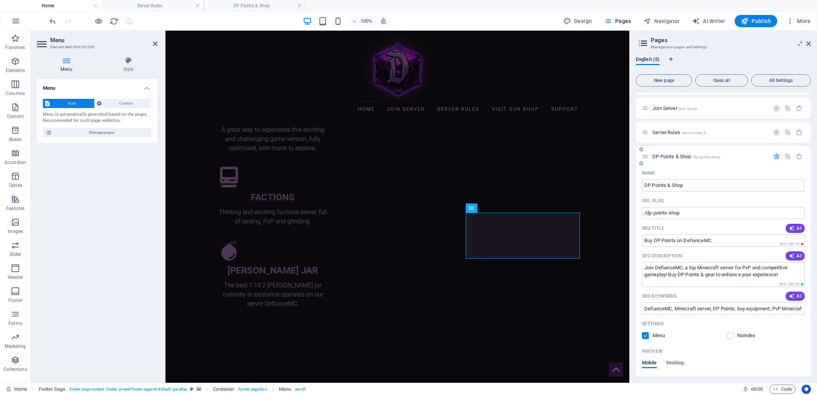
scroll to position [4, 0]
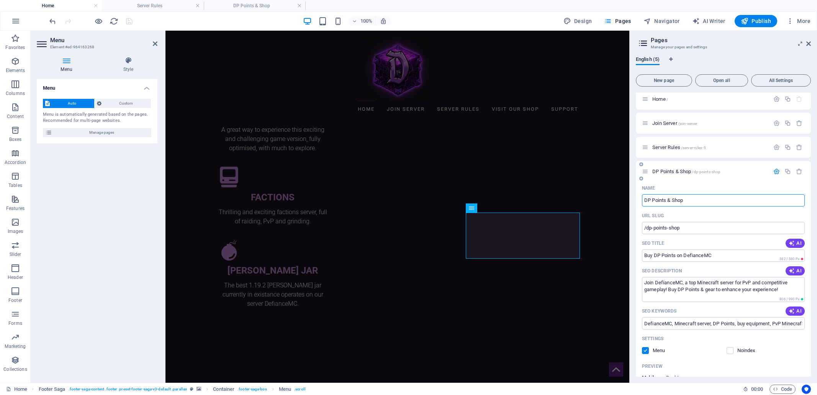
drag, startPoint x: 684, startPoint y: 201, endPoint x: 641, endPoint y: 201, distance: 43.3
click at [641, 201] on div "Name DP Points & Shop ​ URL SLUG /dp-points-shop ​ SEO Title AI Buy DP Points o…" at bounding box center [723, 398] width 175 height 432
type input "Visit Our Shop"
type input "/visit-our-shop"
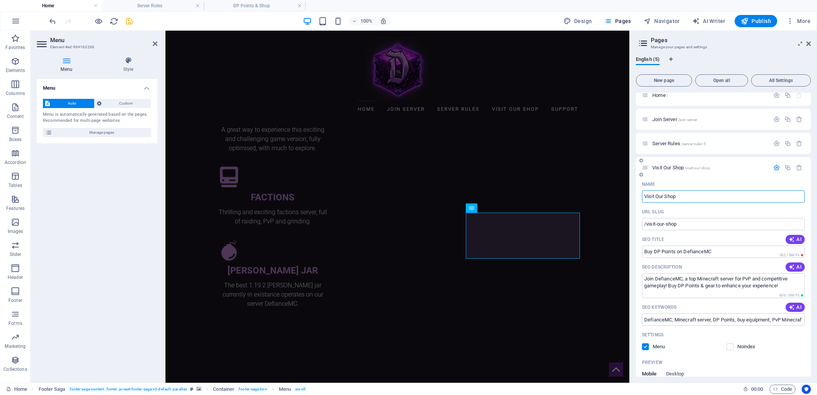
type input "Visit Our Shop"
click at [644, 346] on label at bounding box center [645, 346] width 7 height 7
click at [0, 0] on input "checkbox" at bounding box center [0, 0] width 0 height 0
click at [646, 345] on label at bounding box center [645, 346] width 7 height 7
click at [0, 0] on input "checkbox" at bounding box center [0, 0] width 0 height 0
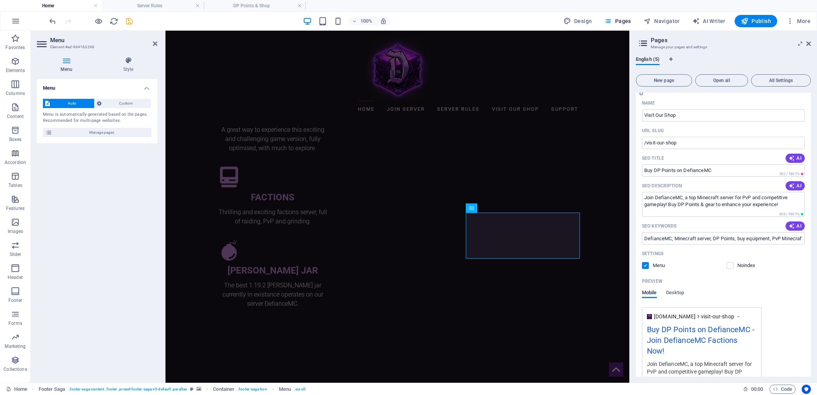
scroll to position [90, 0]
click at [676, 291] on span "Desktop" at bounding box center [675, 293] width 18 height 11
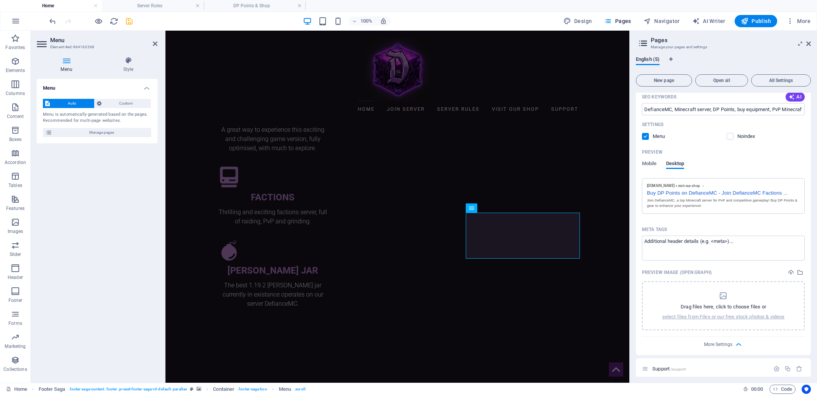
scroll to position [224, 0]
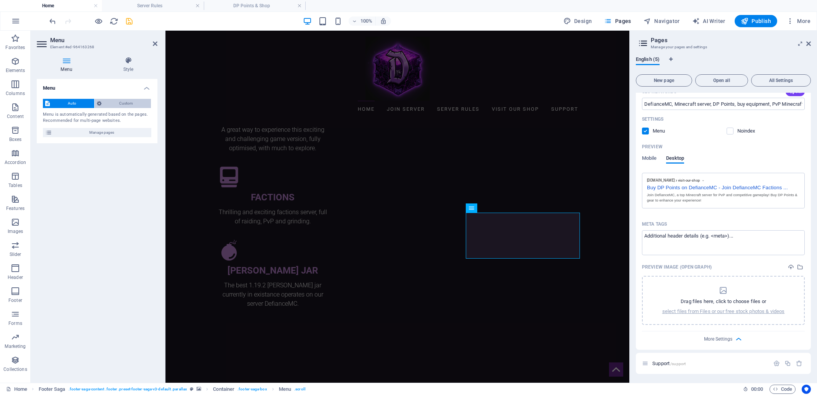
click at [131, 103] on span "Custom" at bounding box center [126, 103] width 45 height 9
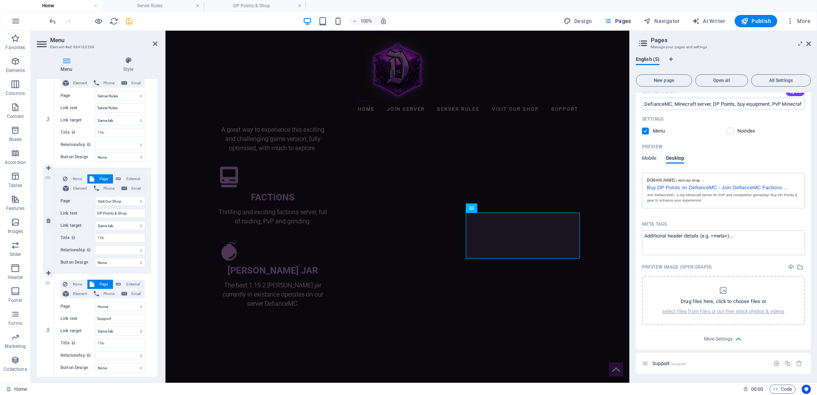
scroll to position [302, 0]
click at [121, 176] on button "External" at bounding box center [128, 176] width 31 height 9
select select
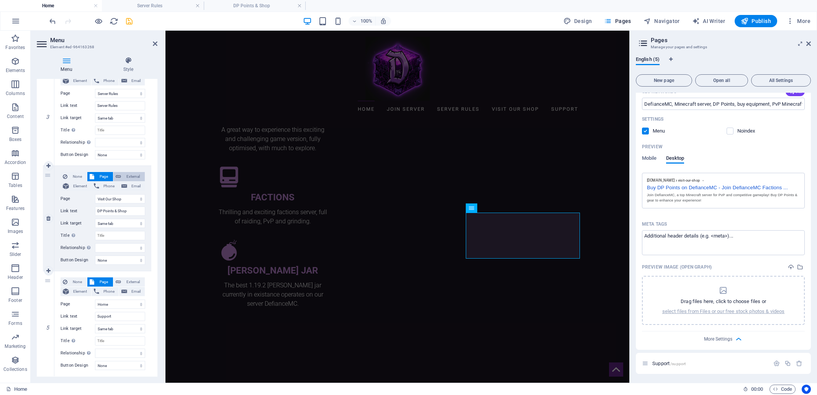
select select
select select "blank"
select select
drag, startPoint x: 126, startPoint y: 197, endPoint x: 93, endPoint y: 200, distance: 33.1
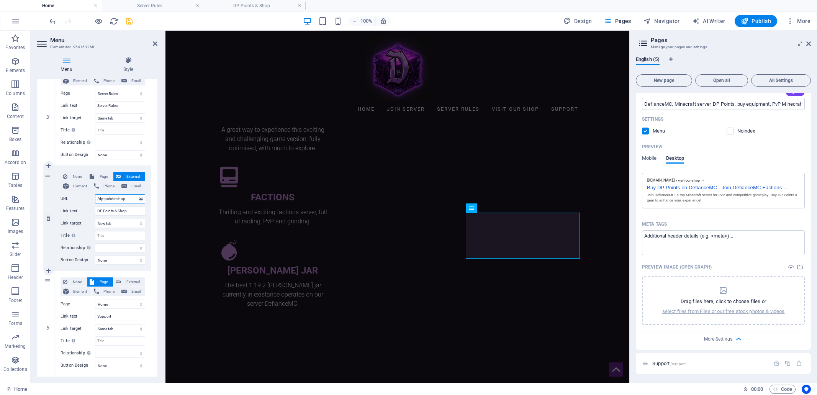
click at [93, 200] on div "URL /dp-points-shop" at bounding box center [102, 198] width 85 height 9
paste input "https://shop.defiancemc.com"
type input "https://shop.defiancemc.com"
select select
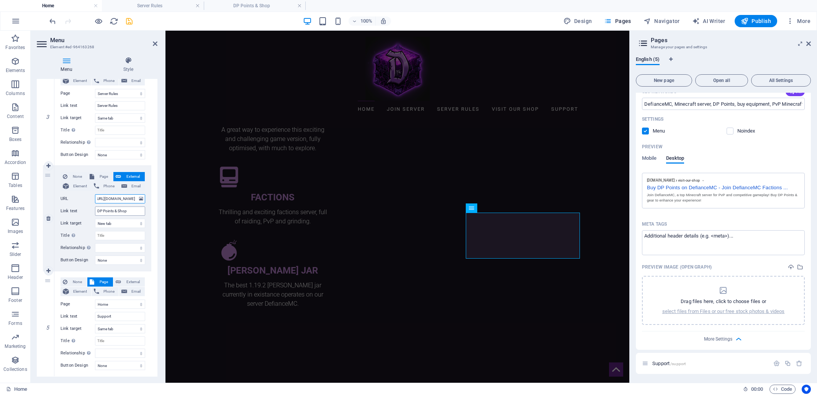
select select
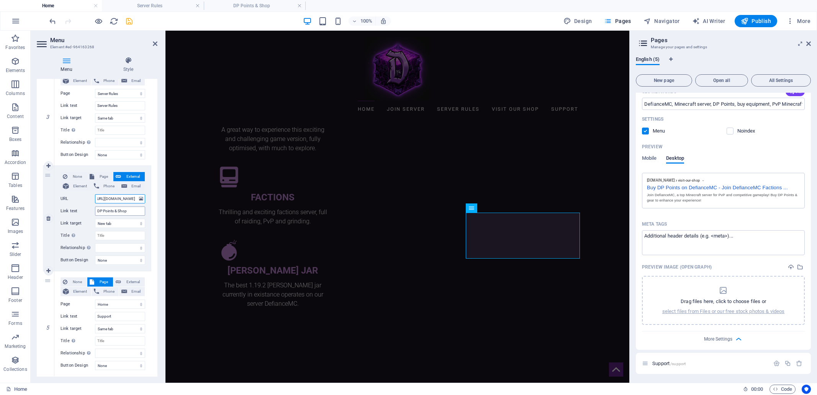
type input "https://shop.defiancemc.com"
drag, startPoint x: 130, startPoint y: 208, endPoint x: 99, endPoint y: 212, distance: 31.7
click at [99, 212] on input "DP Points & Shop" at bounding box center [120, 210] width 50 height 9
type input "D"
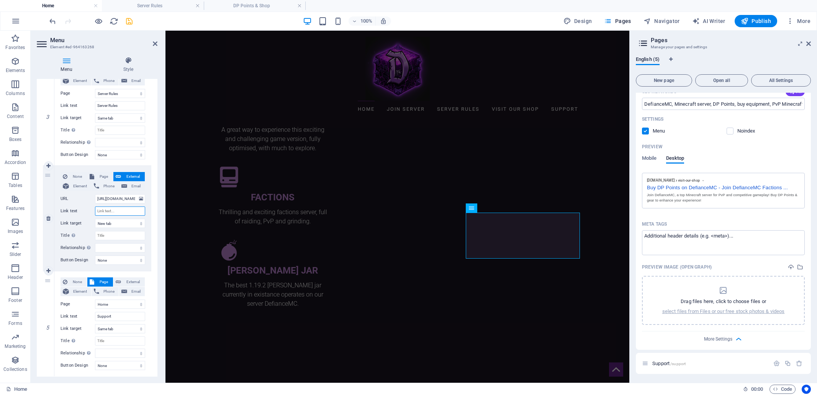
select select
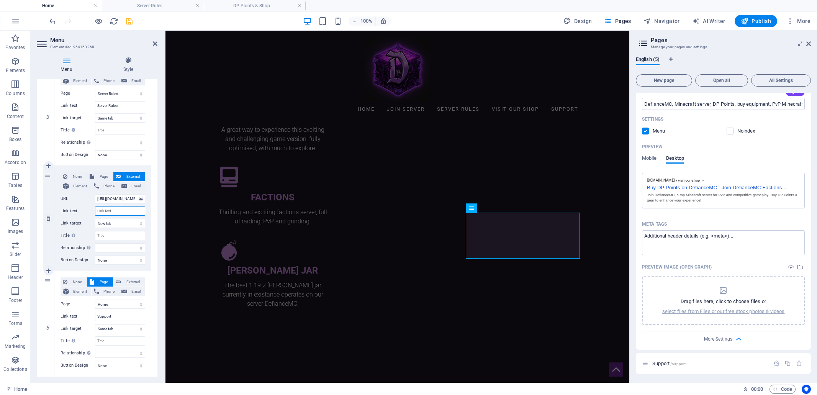
select select
type input "Visit Our Sh"
select select
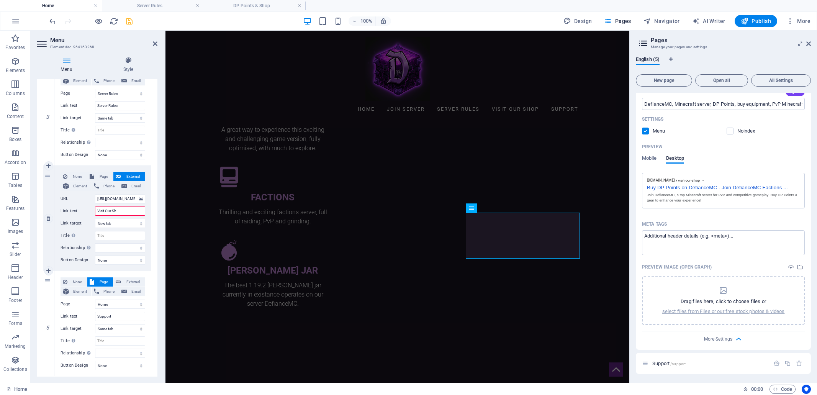
select select
type input "Visit Our Shop"
select select
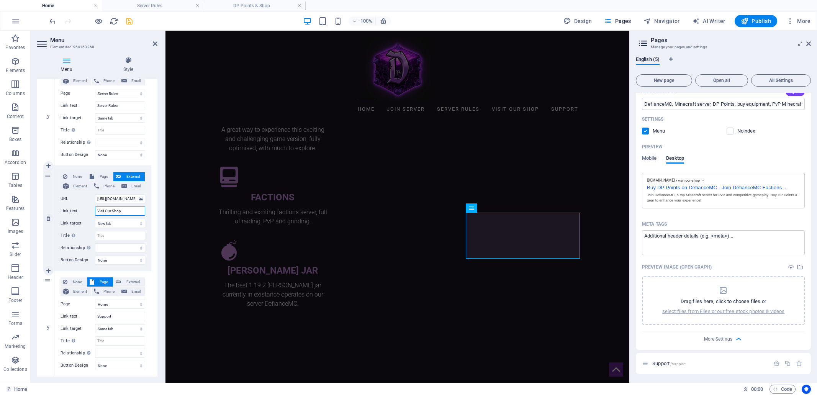
select select
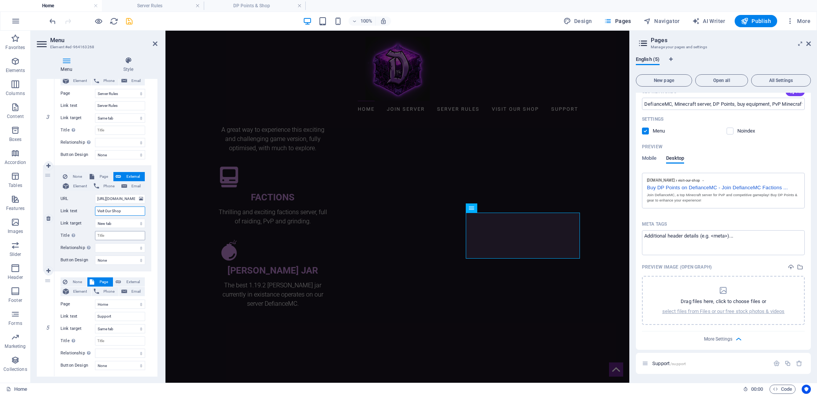
type input "Visit Our Shop"
click at [108, 233] on input "Title Additional link description, should not be the same as the link text. The…" at bounding box center [120, 235] width 50 height 9
type input "Defiance"
select select
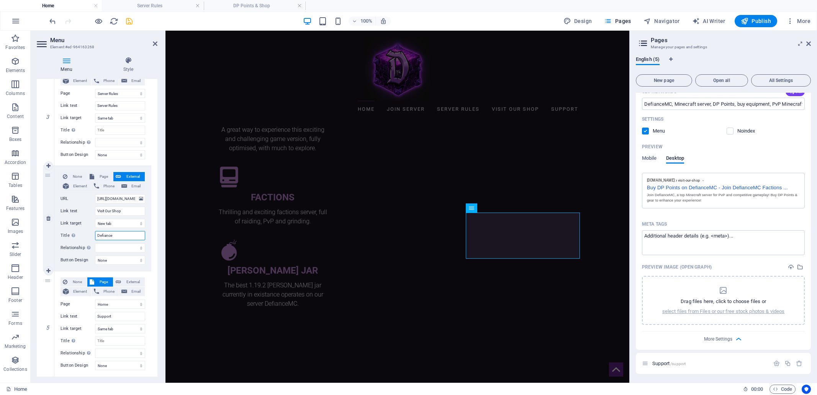
select select
type input "DefianceMC Shop"
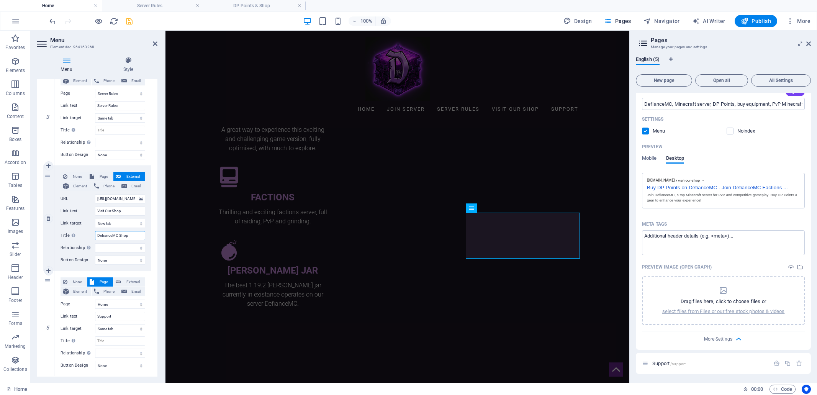
select select
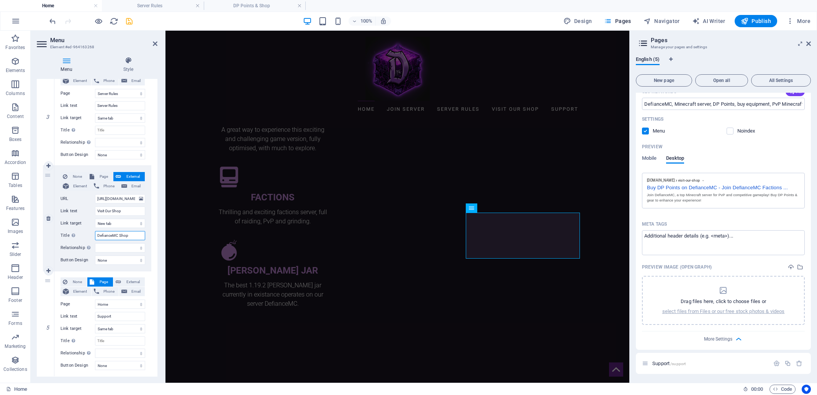
select select
type input "DefianceMC Shop"
click at [121, 247] on select "alternate author bookmark external help license next nofollow noreferrer noopen…" at bounding box center [120, 247] width 50 height 9
select select "external"
click at [95, 243] on select "alternate author bookmark external help license next nofollow noreferrer noopen…" at bounding box center [120, 247] width 50 height 9
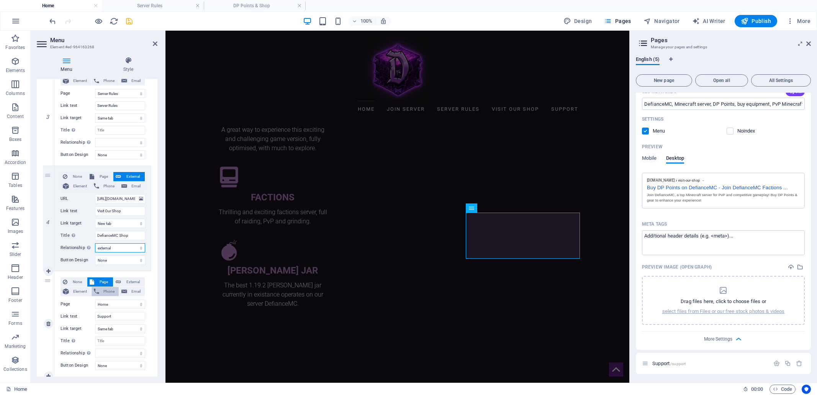
select select
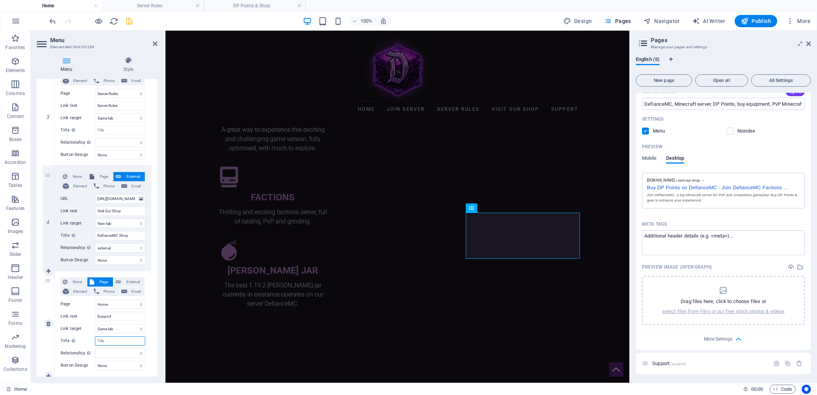
click at [108, 339] on input "Title Additional link description, should not be the same as the link text. The…" at bounding box center [120, 340] width 50 height 9
type input "Get Support"
select select
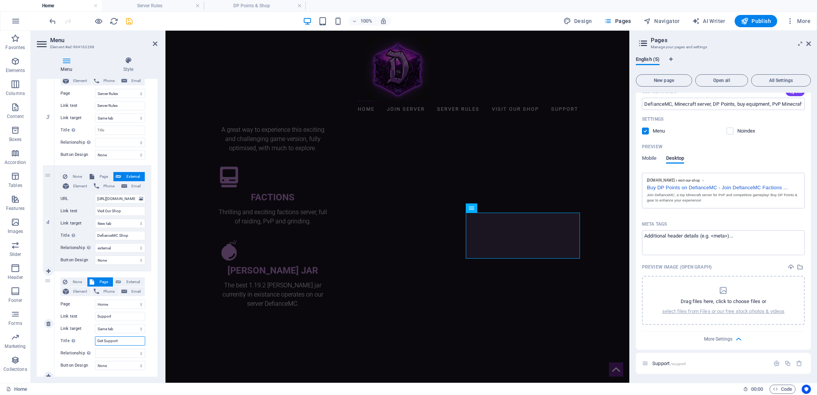
select select
type input "Get Support"
drag, startPoint x: 131, startPoint y: 22, endPoint x: 174, endPoint y: 24, distance: 43.3
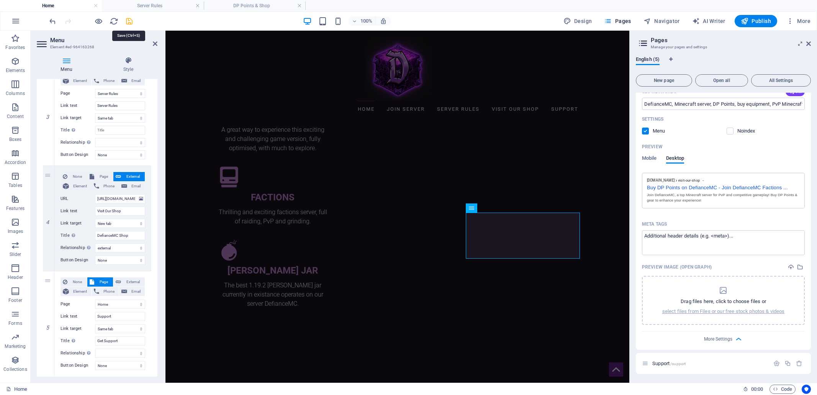
click at [131, 22] on icon "save" at bounding box center [129, 21] width 9 height 9
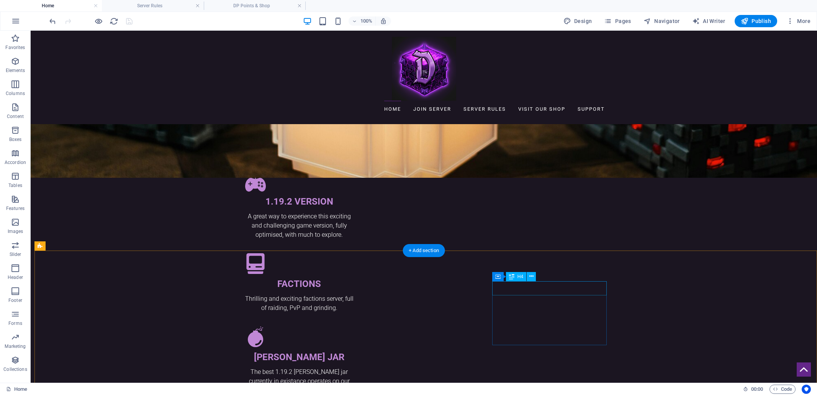
scroll to position [1096, 0]
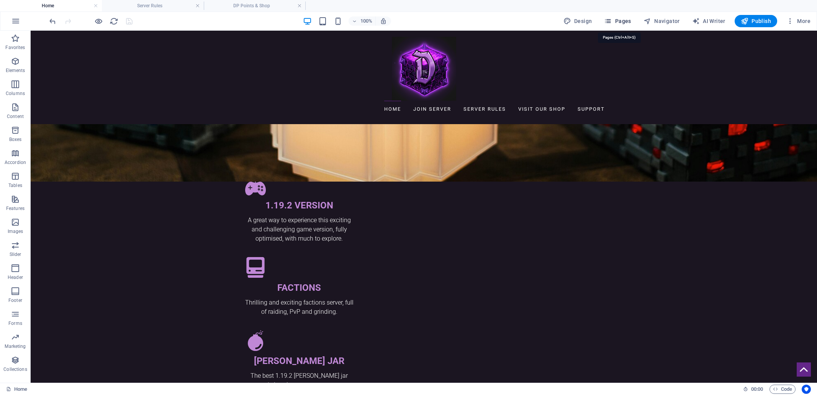
click at [624, 20] on span "Pages" at bounding box center [617, 21] width 27 height 8
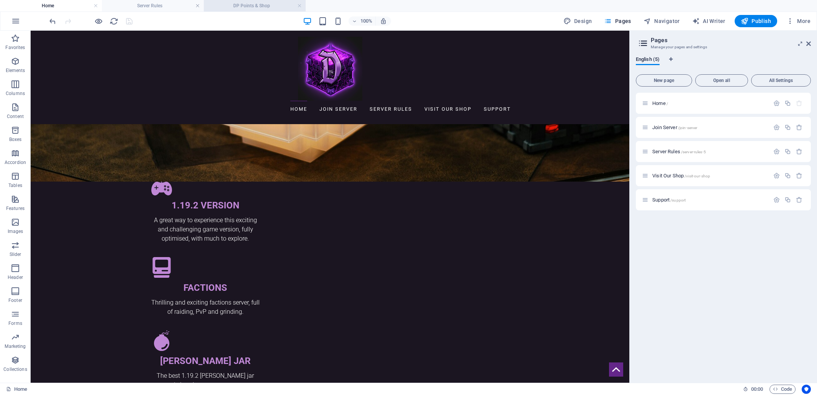
click at [262, 3] on h4 "DP Points & Shop" at bounding box center [255, 6] width 102 height 8
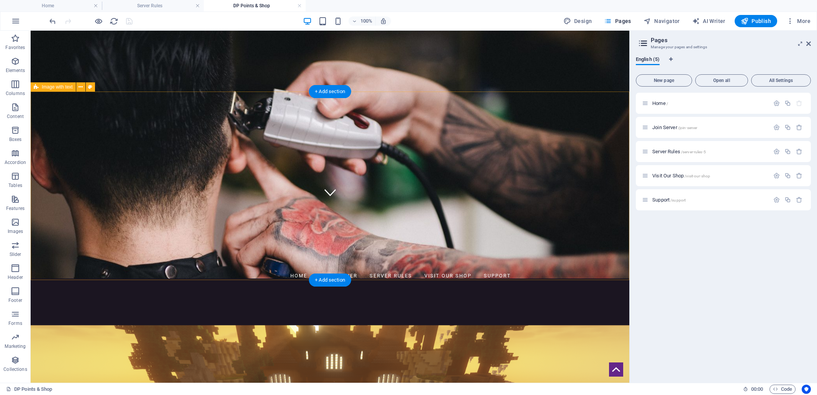
scroll to position [181, 0]
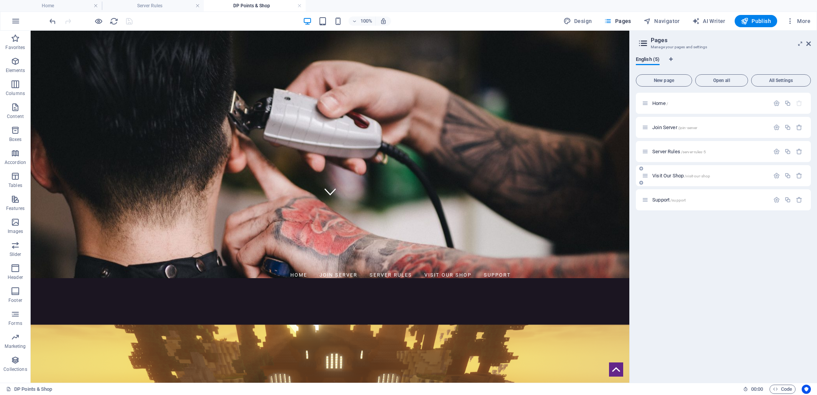
click at [653, 174] on span "Visit Our Shop /visit-our-shop" at bounding box center [681, 176] width 58 height 6
click at [778, 176] on icon "button" at bounding box center [776, 175] width 7 height 7
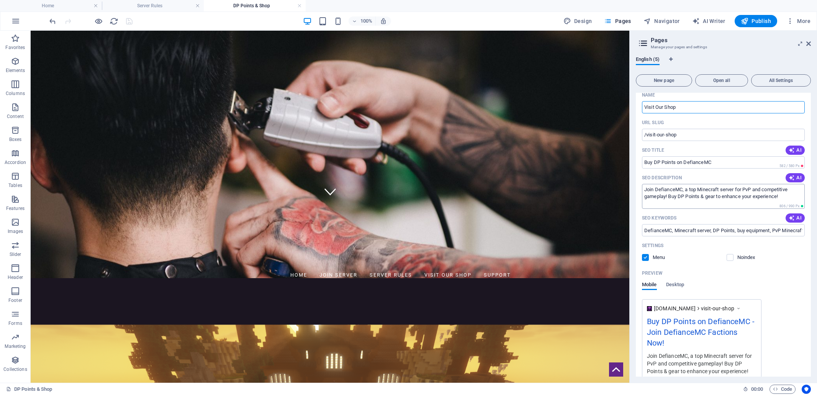
scroll to position [101, 0]
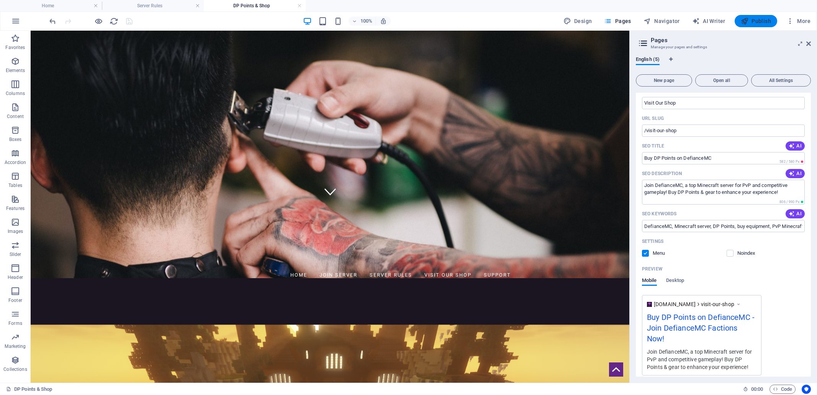
click at [758, 20] on span "Publish" at bounding box center [755, 21] width 30 height 8
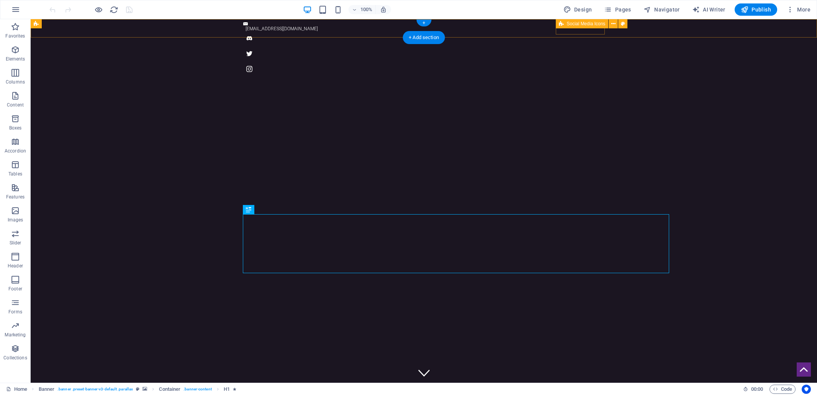
click at [588, 31] on div at bounding box center [423, 53] width 361 height 49
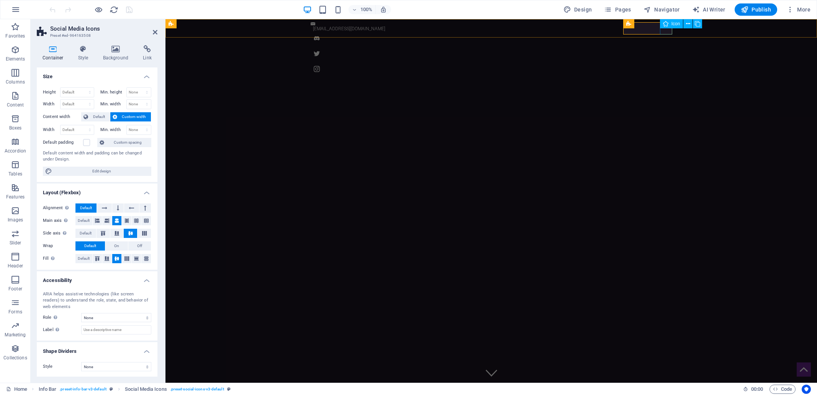
click at [663, 63] on figure at bounding box center [491, 69] width 361 height 12
click at [665, 47] on figure at bounding box center [491, 53] width 361 height 12
select select "xMidYMid"
select select "px"
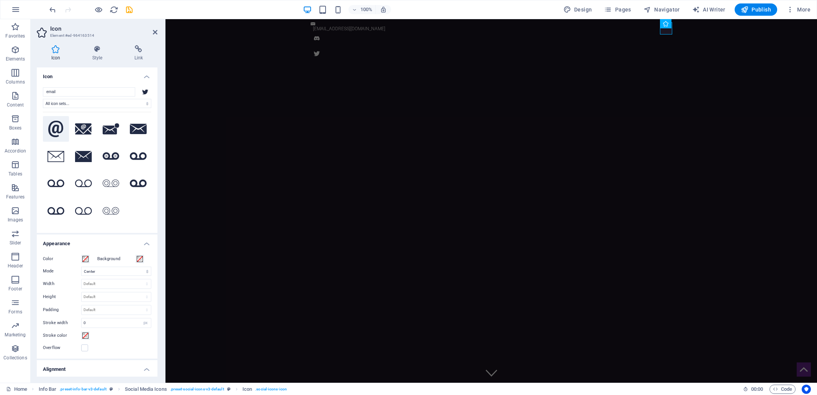
type input "email"
click at [57, 130] on icon at bounding box center [55, 129] width 15 height 17
click at [137, 48] on icon at bounding box center [139, 49] width 38 height 8
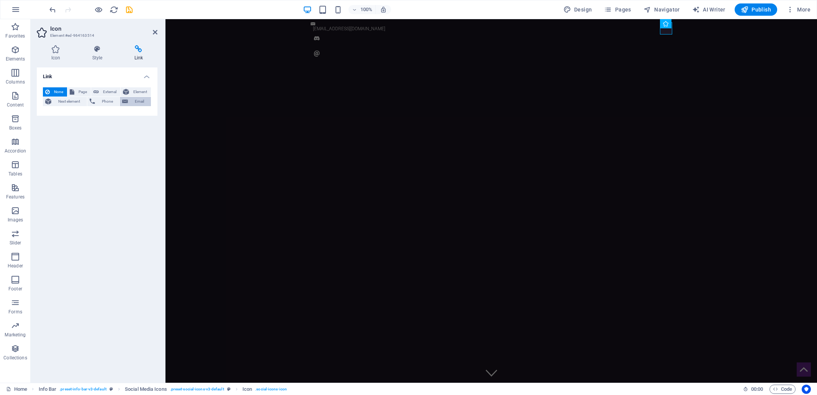
click at [144, 101] on span "Email" at bounding box center [139, 101] width 18 height 9
type input "[EMAIL_ADDRESS][DOMAIN_NAME]"
click at [92, 128] on input "Title Additional link description, should not be the same as the link text. The…" at bounding box center [116, 126] width 70 height 9
type input "Email Us"
click at [54, 57] on h4 "Icon" at bounding box center [57, 53] width 41 height 16
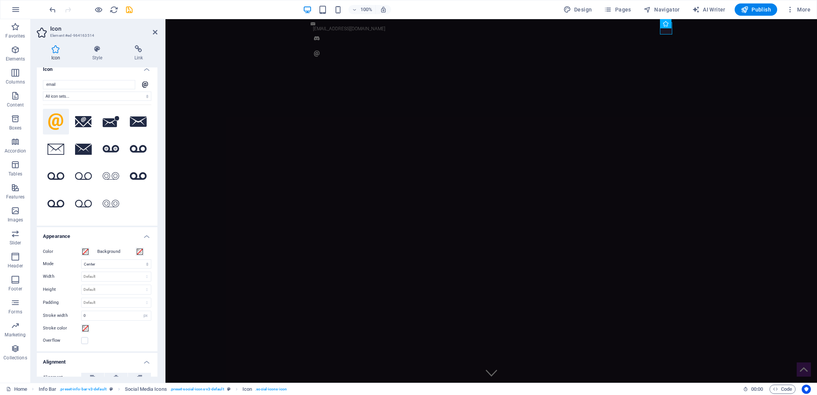
scroll to position [7, 0]
click at [643, 33] on figure at bounding box center [491, 38] width 361 height 12
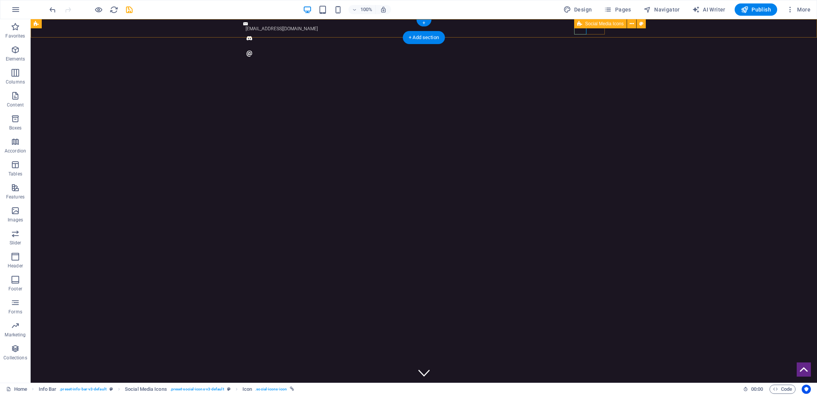
click at [589, 32] on div at bounding box center [423, 46] width 361 height 34
select select "rem"
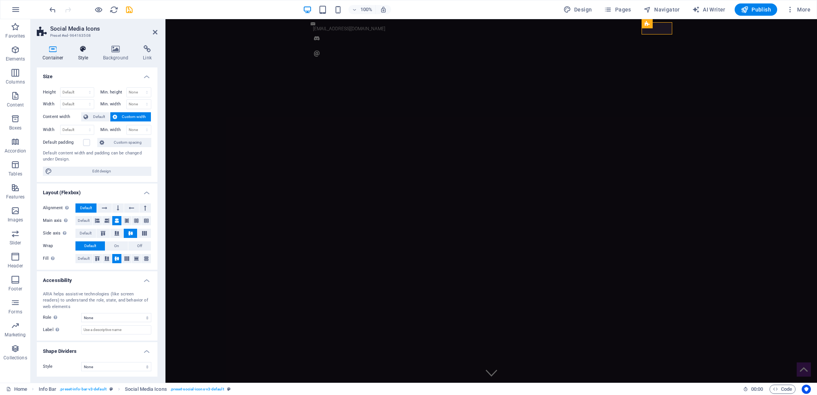
click at [82, 48] on icon at bounding box center [83, 49] width 22 height 8
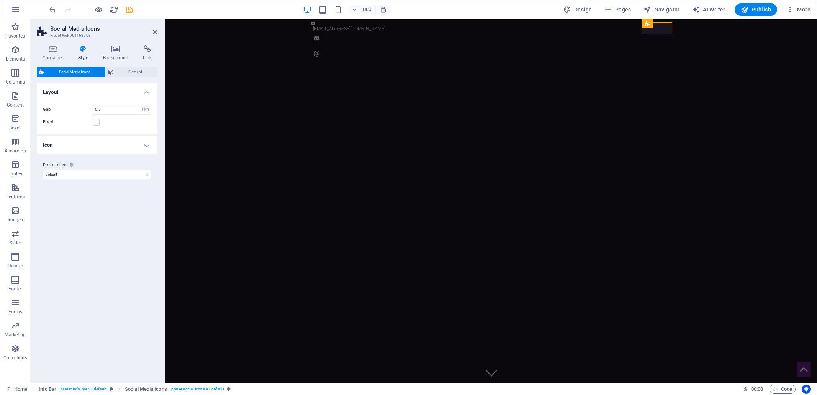
click at [147, 145] on h4 "Icon" at bounding box center [97, 145] width 121 height 18
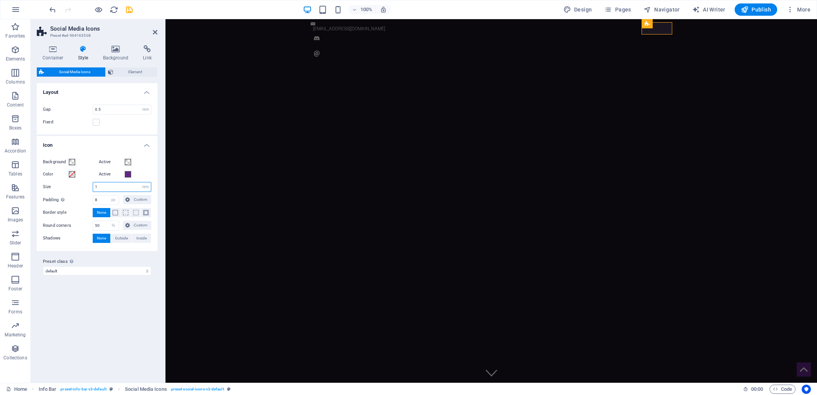
drag, startPoint x: 100, startPoint y: 186, endPoint x: 95, endPoint y: 186, distance: 5.7
click at [95, 186] on input "1" at bounding box center [122, 186] width 58 height 9
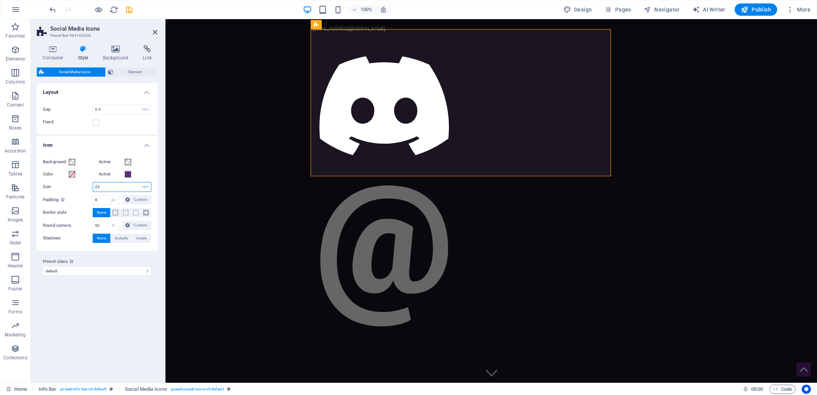
type input "2"
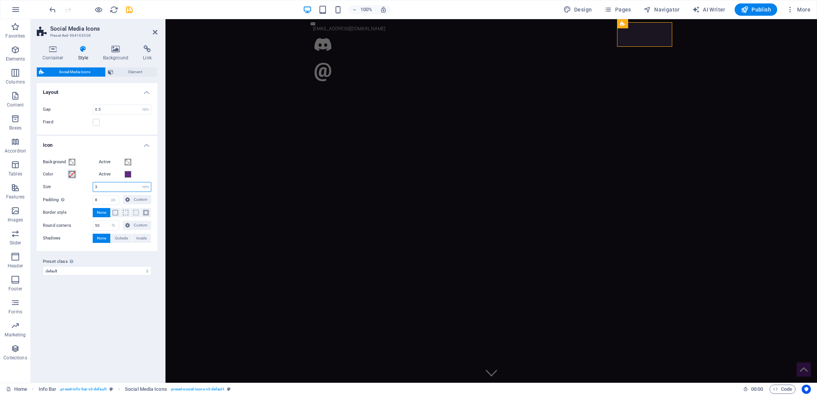
type input "3"
click at [72, 173] on span at bounding box center [72, 174] width 6 height 6
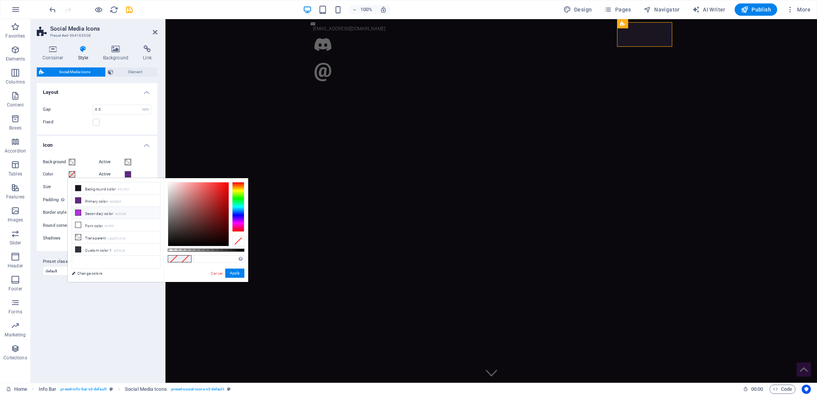
click at [79, 212] on icon at bounding box center [77, 212] width 5 height 5
type input "#b332df"
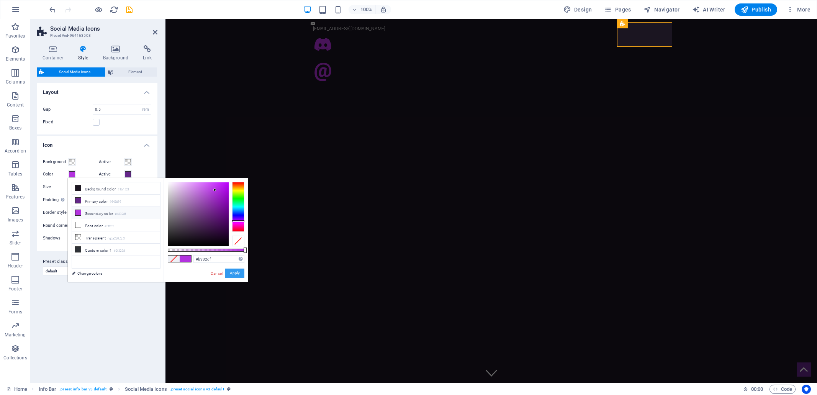
click at [236, 274] on button "Apply" at bounding box center [234, 272] width 19 height 9
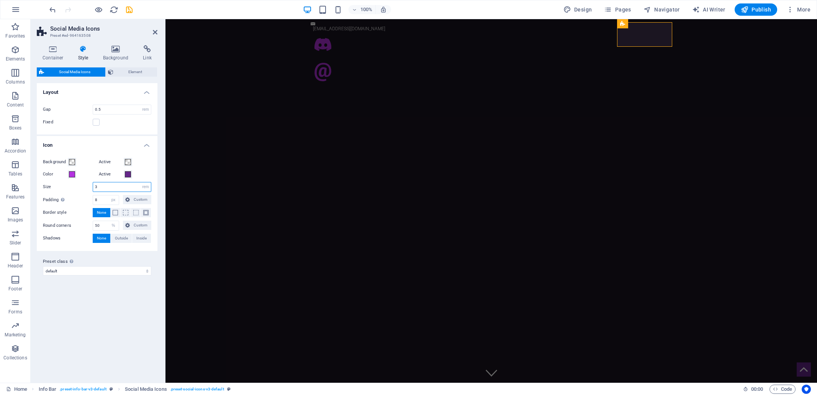
click at [103, 186] on input "3" at bounding box center [122, 186] width 58 height 9
type input "3.5"
click at [718, 37] on div "[EMAIL_ADDRESS][DOMAIN_NAME]" at bounding box center [490, 56] width 651 height 74
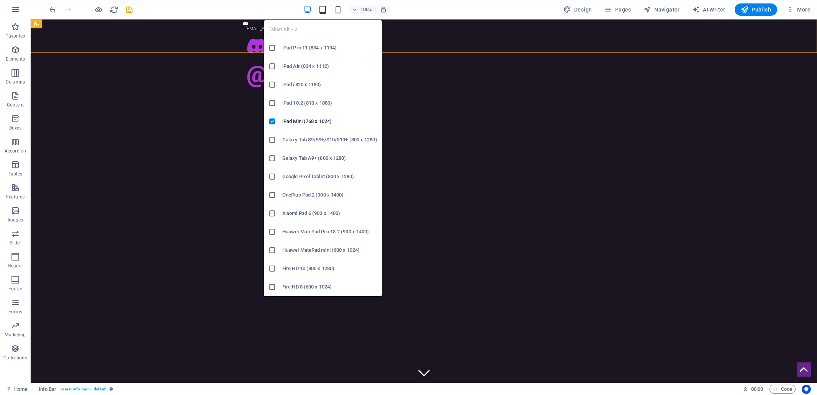
click at [323, 10] on icon "button" at bounding box center [322, 9] width 9 height 9
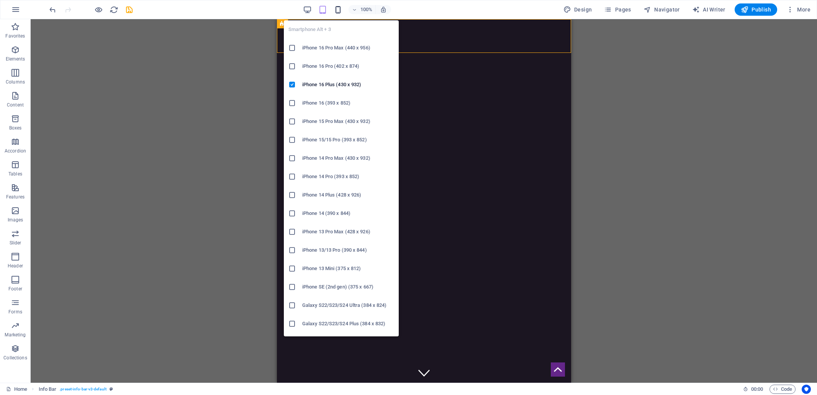
click at [338, 10] on icon "button" at bounding box center [337, 9] width 9 height 9
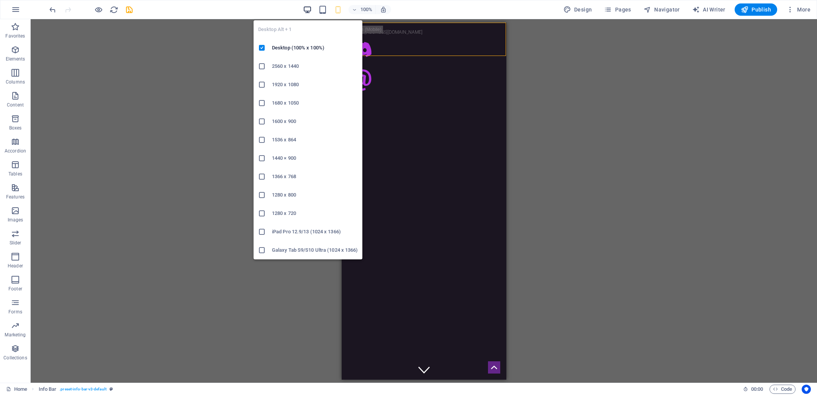
click at [307, 11] on icon "button" at bounding box center [307, 9] width 9 height 9
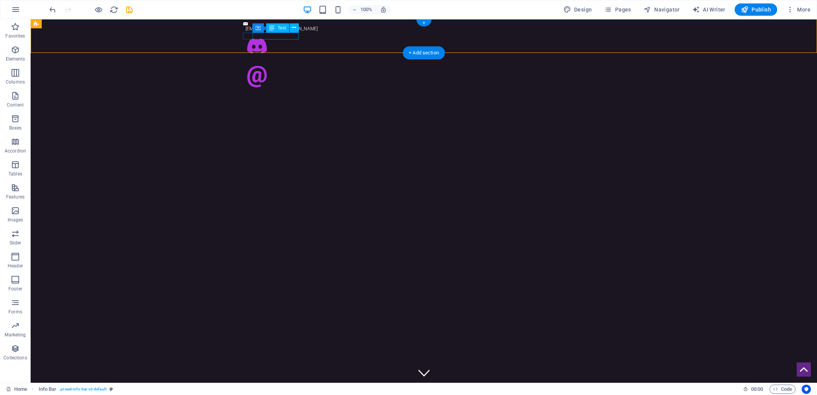
click at [274, 32] on div "[EMAIL_ADDRESS][DOMAIN_NAME]" at bounding box center [421, 28] width 353 height 7
click at [248, 25] on figure at bounding box center [420, 23] width 355 height 3
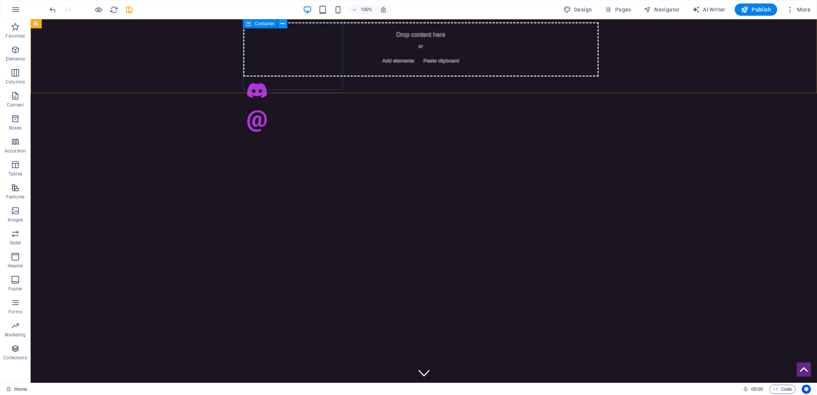
click at [282, 24] on icon at bounding box center [282, 24] width 4 height 8
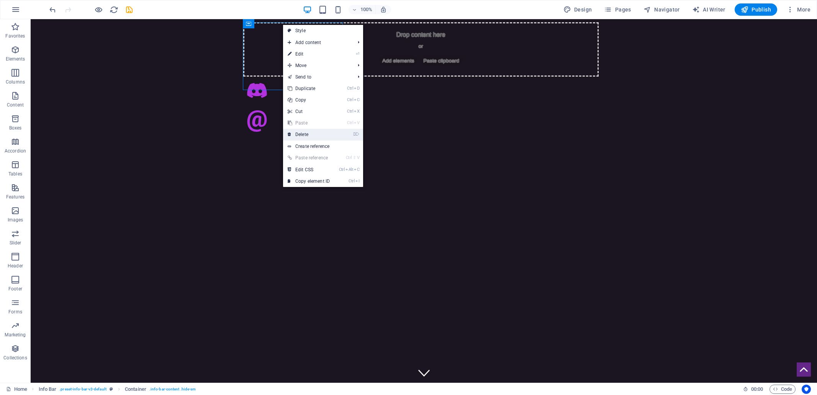
click at [303, 134] on link "⌦ Delete" at bounding box center [308, 134] width 51 height 11
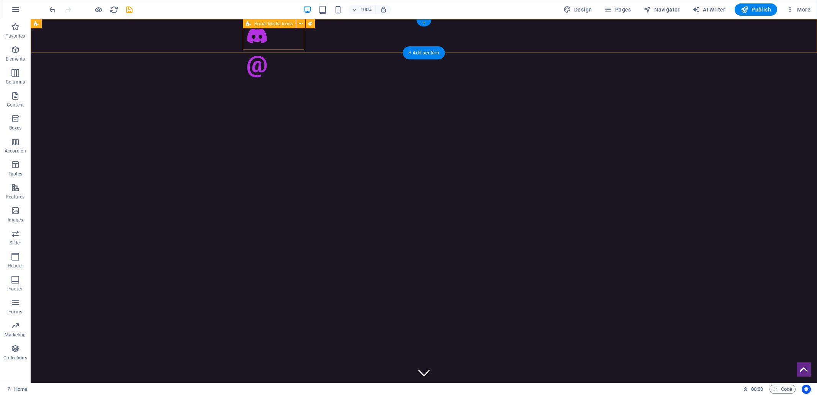
click at [271, 47] on div at bounding box center [423, 51] width 361 height 64
select select "rem"
select select "px"
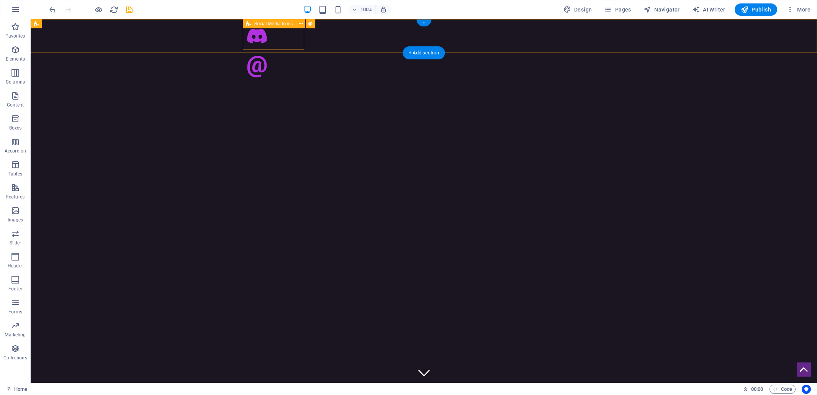
select select "%"
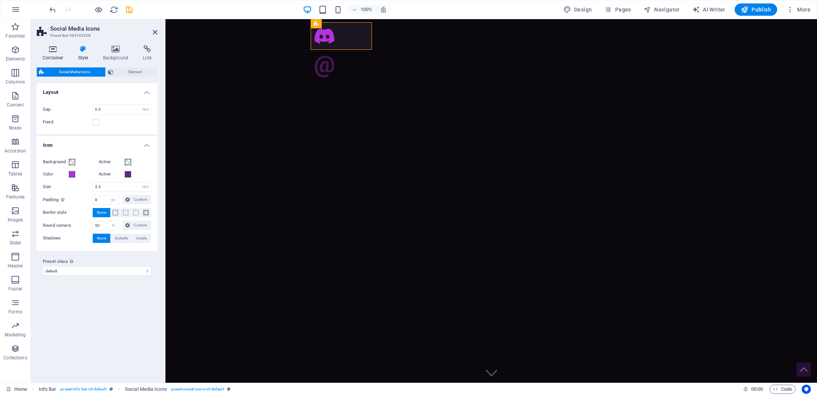
click at [50, 54] on h4 "Container" at bounding box center [55, 53] width 36 height 16
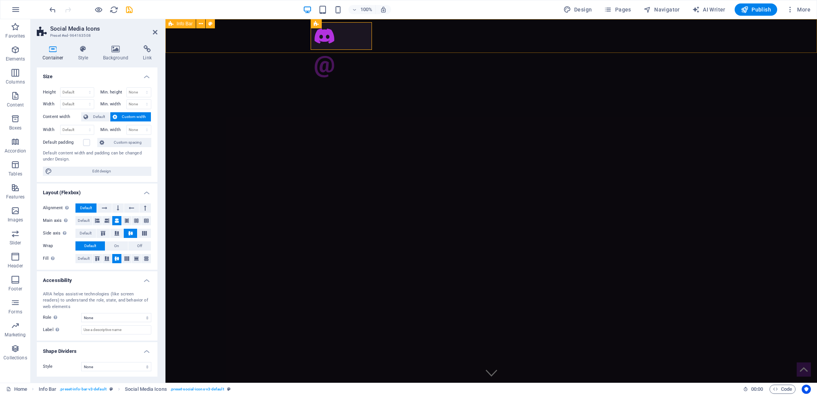
click at [438, 26] on div at bounding box center [490, 51] width 651 height 64
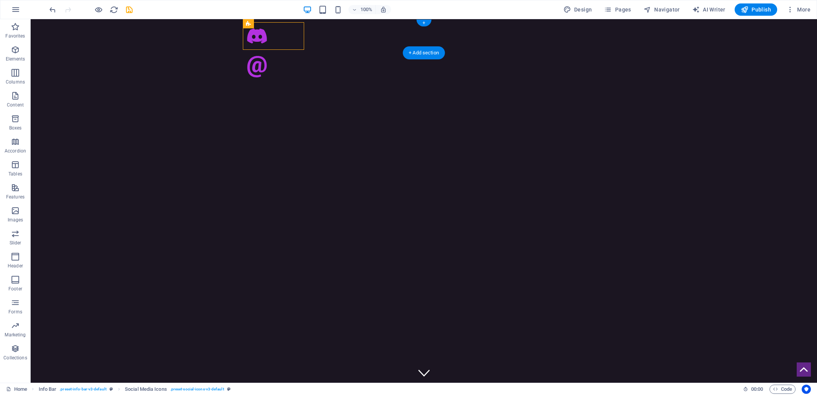
drag, startPoint x: 274, startPoint y: 36, endPoint x: 652, endPoint y: 35, distance: 377.9
click at [652, 35] on div at bounding box center [424, 51] width 786 height 64
click at [290, 53] on figure at bounding box center [423, 67] width 361 height 28
select select "xMidYMid"
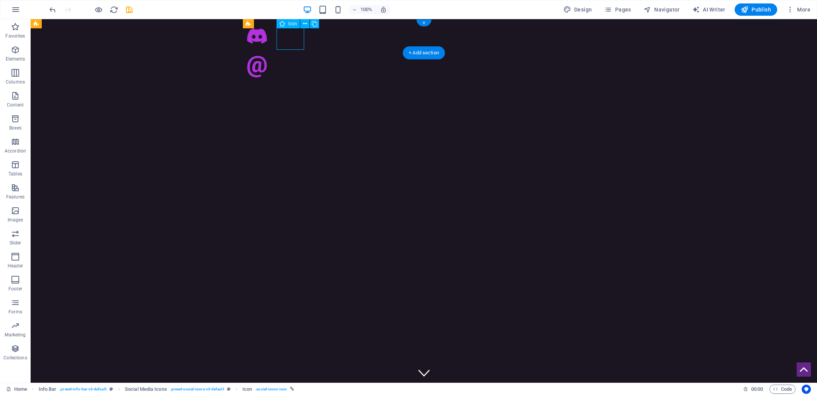
select select "px"
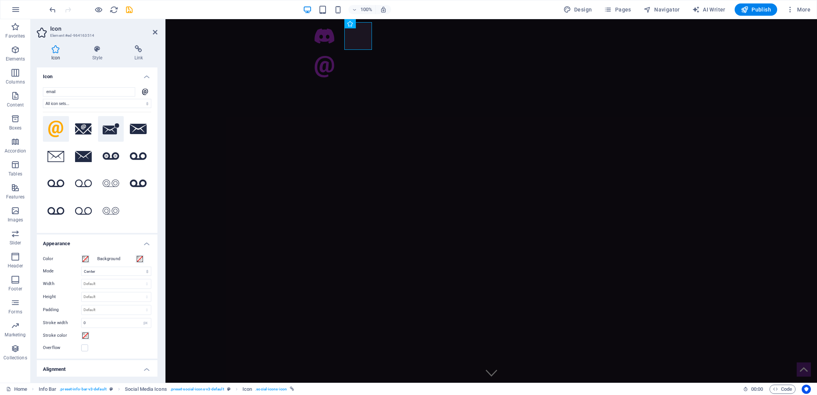
click at [107, 129] on icon at bounding box center [111, 128] width 17 height 11
click at [136, 127] on icon at bounding box center [138, 129] width 17 height 10
click at [85, 129] on icon at bounding box center [83, 128] width 17 height 11
click at [80, 156] on icon at bounding box center [83, 156] width 17 height 11
click at [57, 155] on icon at bounding box center [55, 156] width 17 height 11
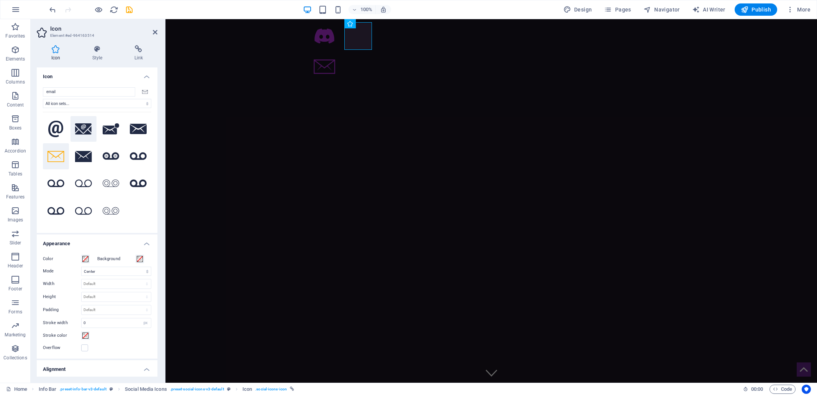
click at [81, 130] on icon at bounding box center [83, 128] width 17 height 11
click at [109, 130] on icon at bounding box center [111, 128] width 17 height 11
click at [324, 39] on figure at bounding box center [491, 36] width 361 height 28
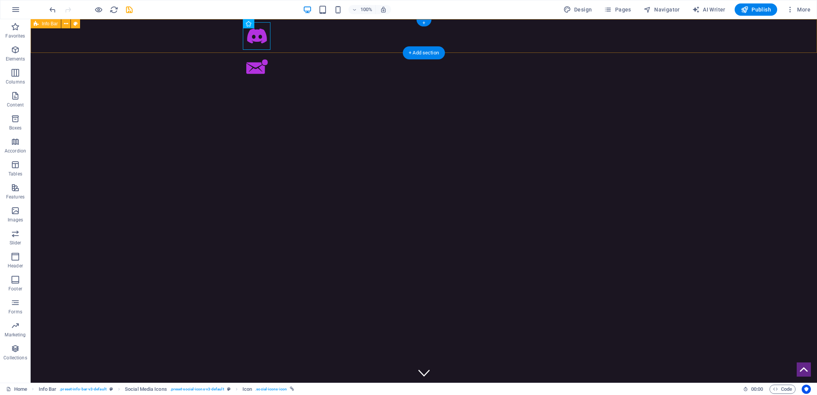
click at [324, 39] on div at bounding box center [424, 51] width 786 height 64
click at [260, 39] on figure at bounding box center [423, 36] width 361 height 28
select select "xMidYMid"
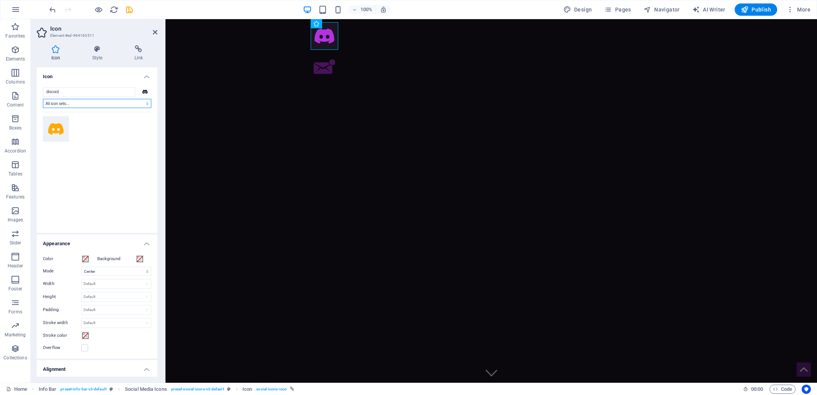
click at [83, 103] on select "All icon sets... IcoFont Ionicons FontAwesome Brands FontAwesome Duotone FontAw…" at bounding box center [97, 103] width 108 height 9
click at [82, 103] on select "All icon sets... IcoFont Ionicons FontAwesome Brands FontAwesome Duotone FontAw…" at bounding box center [97, 103] width 108 height 9
click at [65, 91] on input "discord" at bounding box center [89, 91] width 92 height 9
type input "discord"
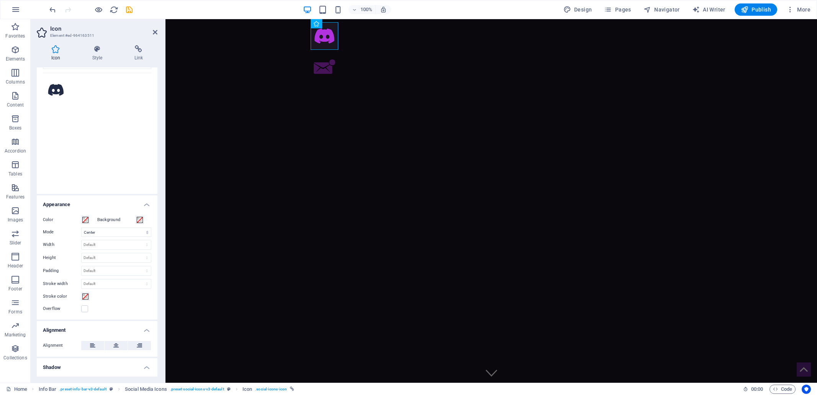
scroll to position [70, 0]
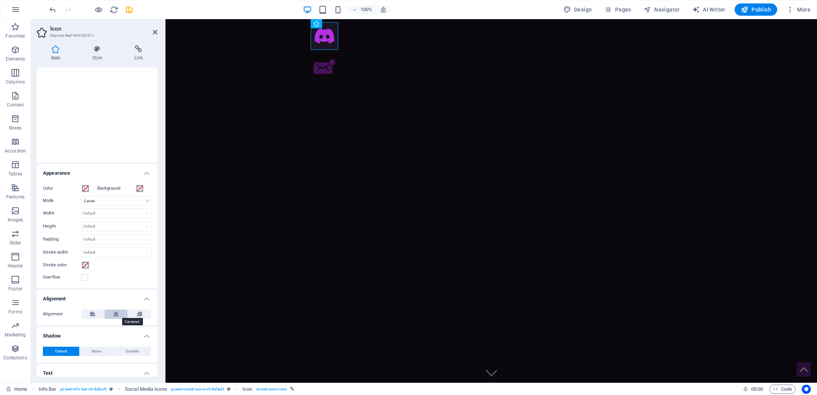
click at [116, 313] on icon at bounding box center [115, 313] width 5 height 9
click at [115, 314] on icon at bounding box center [115, 313] width 5 height 9
click at [96, 324] on div "Alignment" at bounding box center [97, 314] width 121 height 22
click at [134, 352] on span "Outside" at bounding box center [132, 351] width 13 height 9
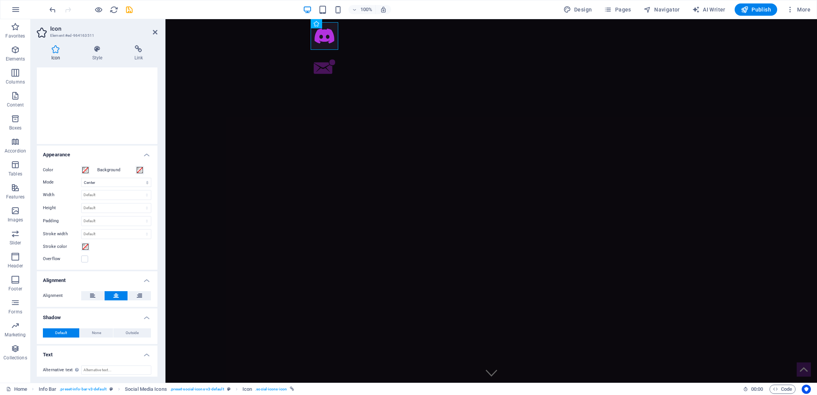
scroll to position [92, 0]
click at [131, 328] on span "Outside" at bounding box center [132, 329] width 13 height 9
click at [100, 330] on span "None" at bounding box center [96, 329] width 9 height 9
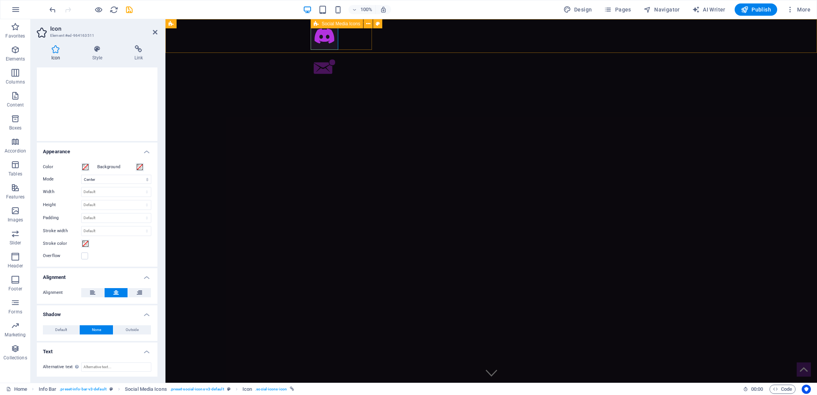
click at [342, 39] on div at bounding box center [491, 51] width 361 height 64
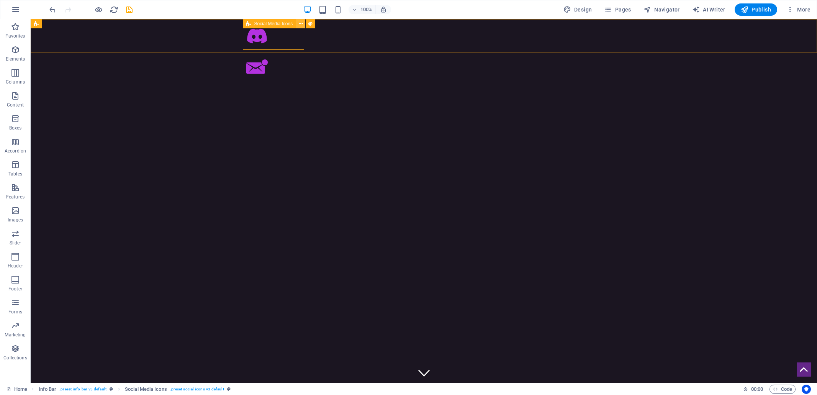
click at [301, 23] on icon at bounding box center [301, 24] width 4 height 8
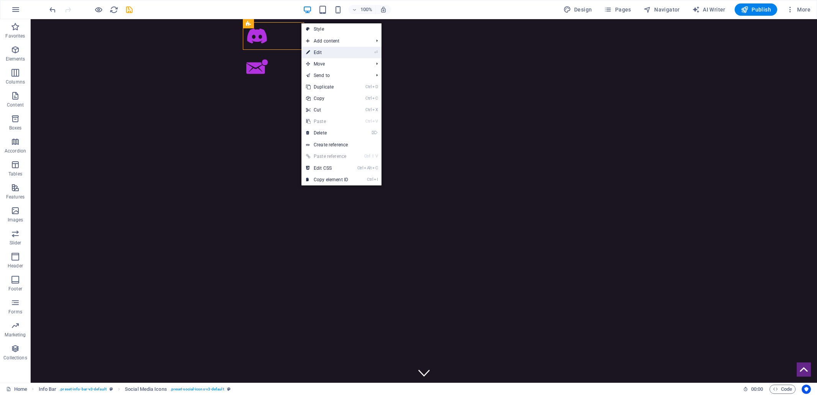
click at [325, 56] on link "⏎ Edit" at bounding box center [326, 52] width 51 height 11
select select "rem"
select select "px"
select select "%"
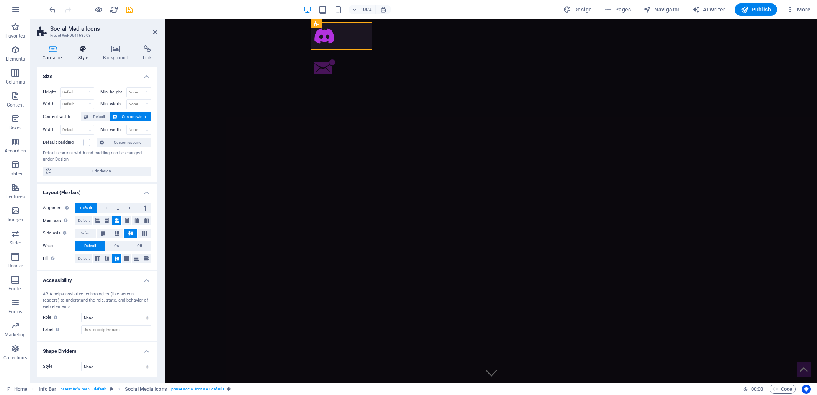
click at [84, 46] on icon at bounding box center [83, 49] width 22 height 8
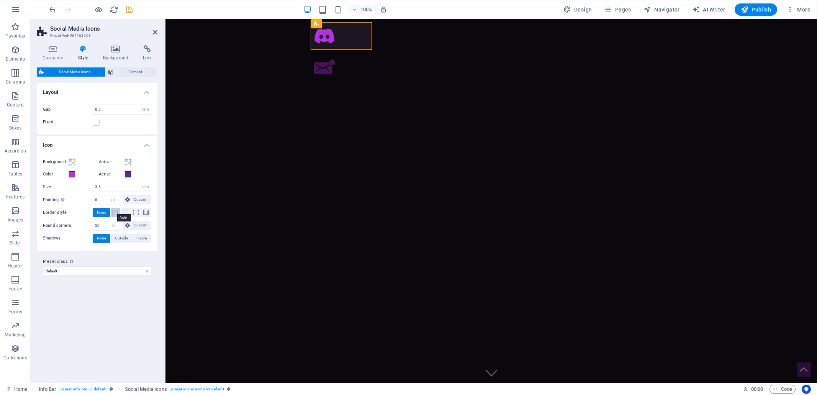
click at [115, 211] on span at bounding box center [115, 212] width 5 height 5
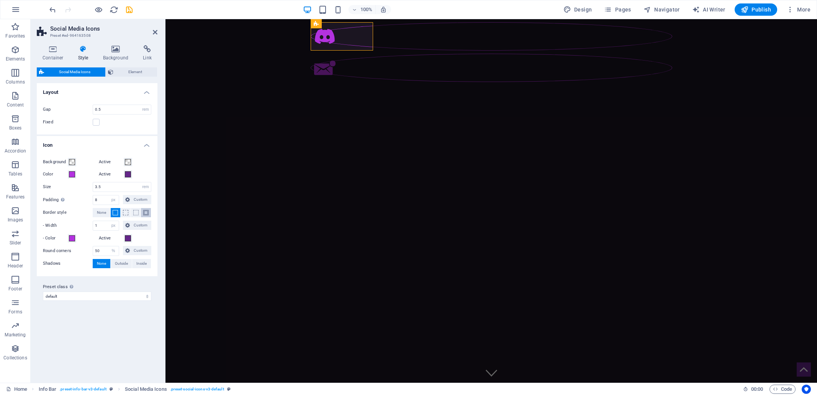
click at [146, 213] on span at bounding box center [145, 212] width 5 height 5
click at [102, 212] on span "None" at bounding box center [101, 212] width 9 height 9
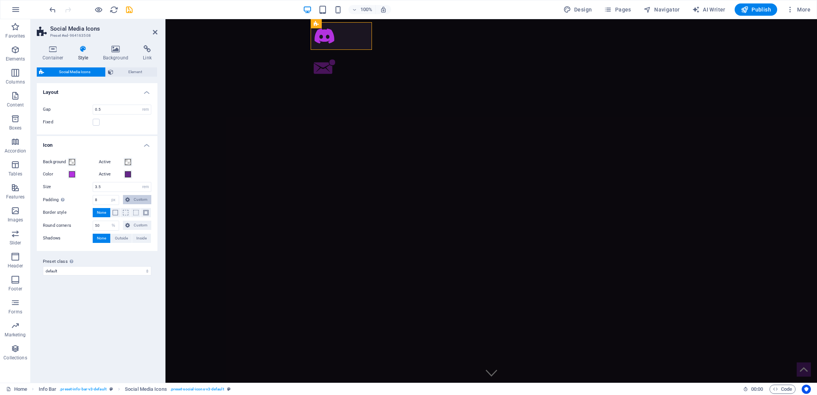
click at [137, 199] on span "Custom" at bounding box center [140, 199] width 17 height 9
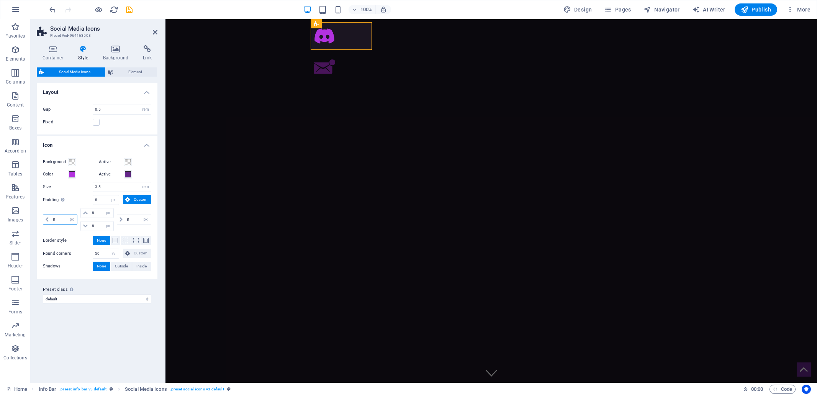
drag, startPoint x: 58, startPoint y: 218, endPoint x: 52, endPoint y: 218, distance: 5.7
click at [52, 218] on input "8" at bounding box center [64, 219] width 26 height 9
type input "0"
select select "DISABLED_OPTION_VALUE"
click at [53, 218] on input "0" at bounding box center [64, 219] width 26 height 9
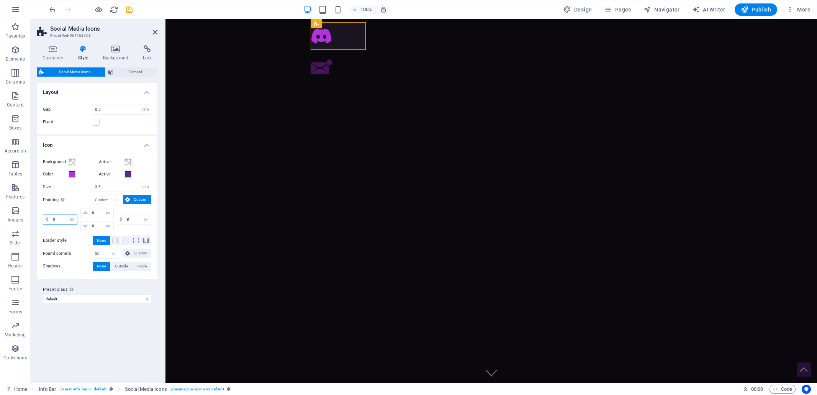
type input "8"
select select "px"
type input "80"
select select "DISABLED_OPTION_VALUE"
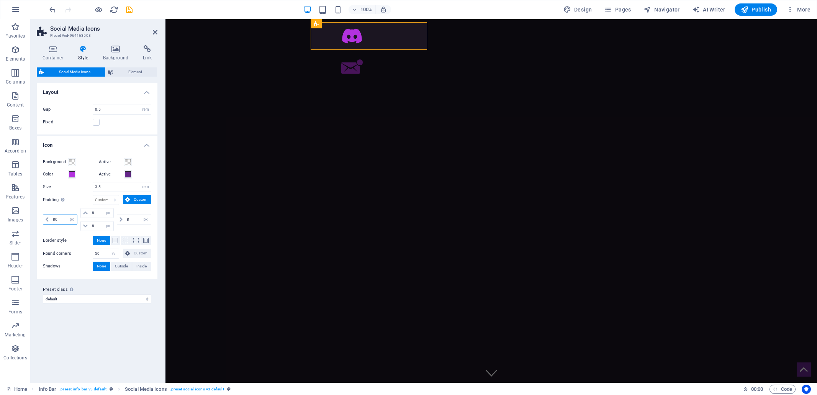
type input "8"
select select "px"
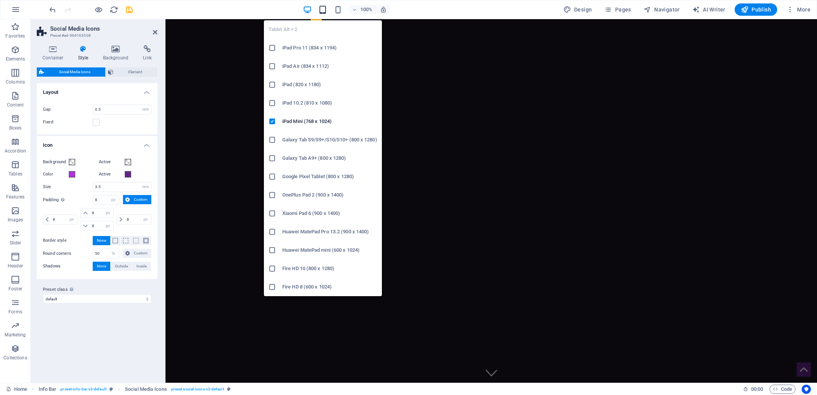
click at [324, 11] on icon "button" at bounding box center [322, 9] width 9 height 9
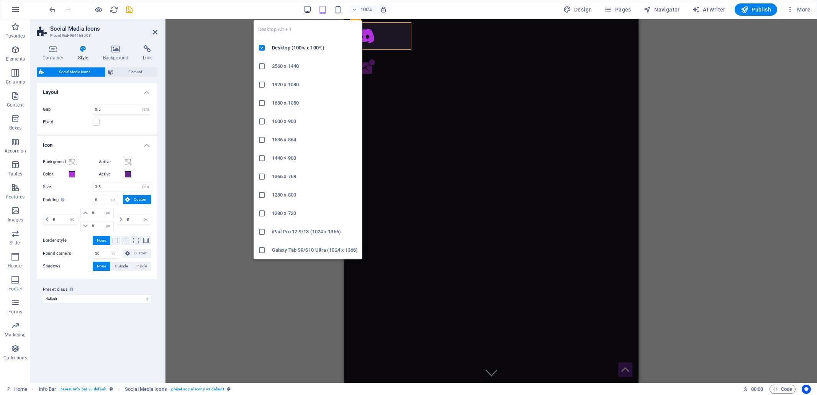
click at [307, 7] on icon "button" at bounding box center [307, 9] width 9 height 9
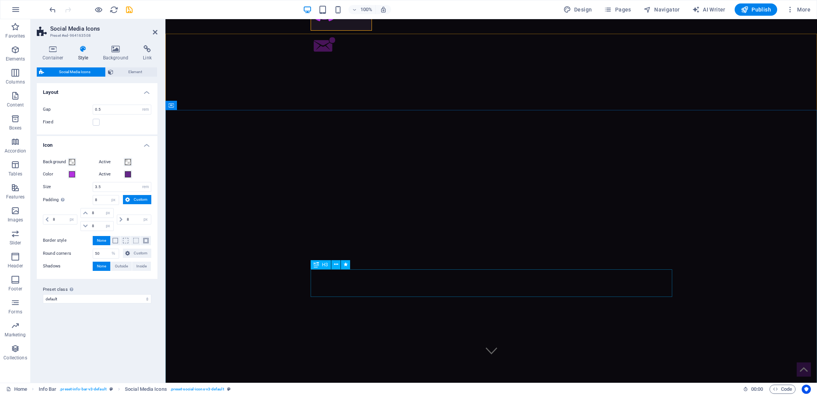
scroll to position [0, 0]
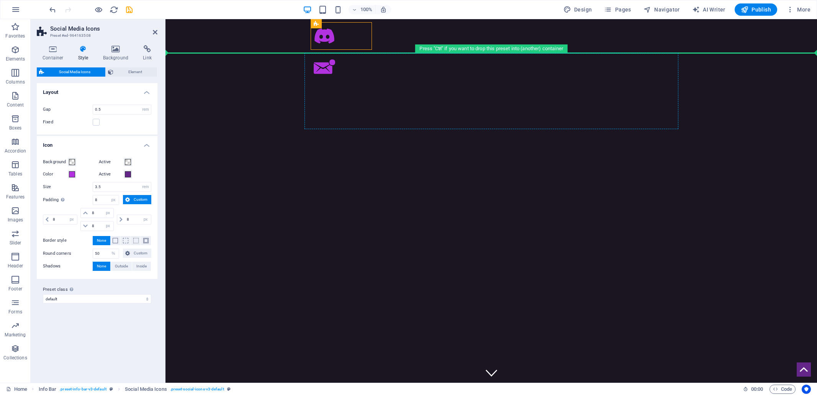
drag, startPoint x: 343, startPoint y: 34, endPoint x: 376, endPoint y: 89, distance: 63.6
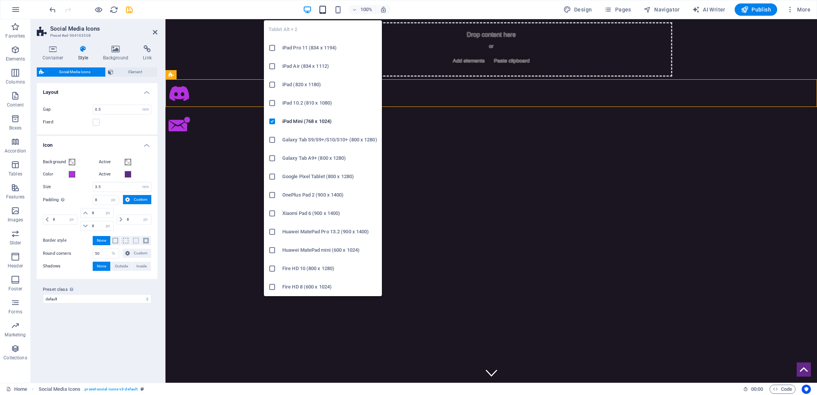
click at [325, 8] on icon "button" at bounding box center [322, 9] width 9 height 9
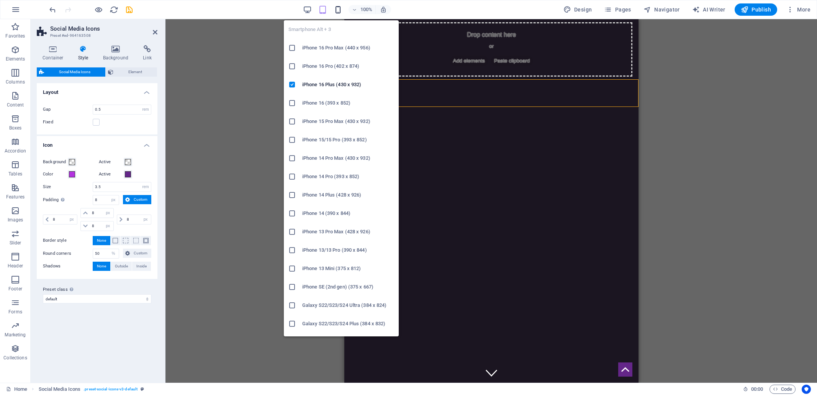
click at [340, 7] on icon "button" at bounding box center [337, 9] width 9 height 9
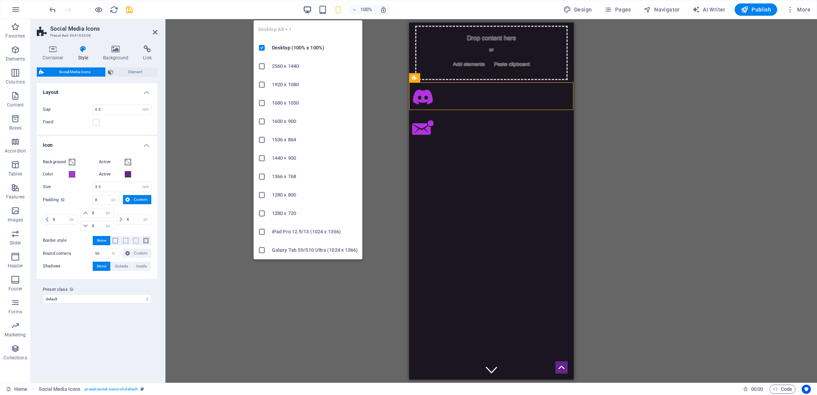
click at [311, 9] on icon "button" at bounding box center [307, 9] width 9 height 9
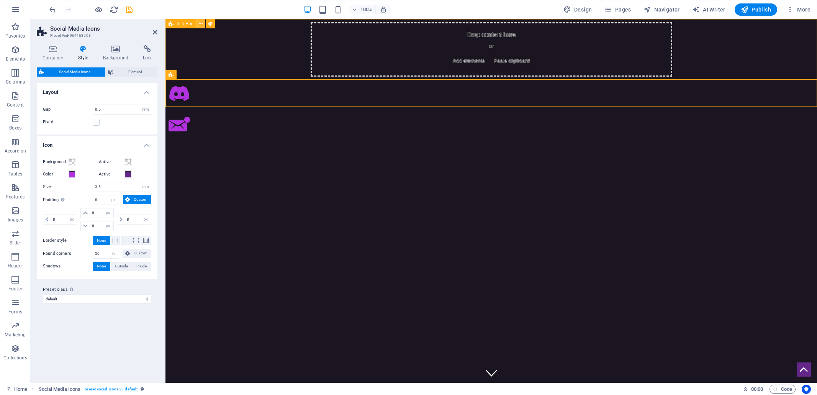
click at [201, 24] on icon at bounding box center [201, 24] width 4 height 8
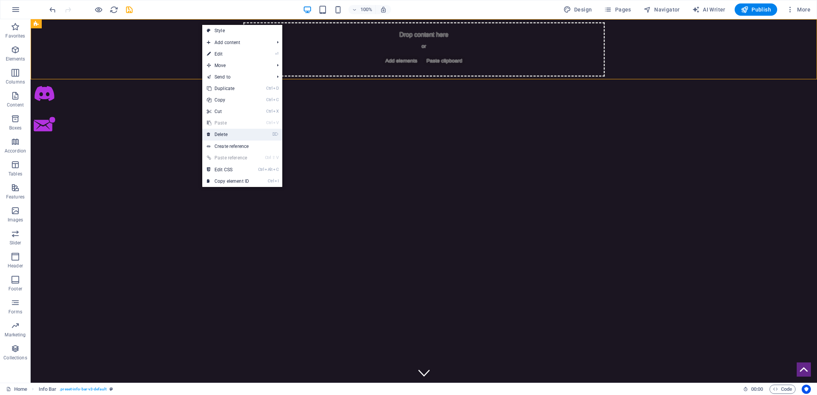
click at [219, 134] on link "⌦ Delete" at bounding box center [227, 134] width 51 height 11
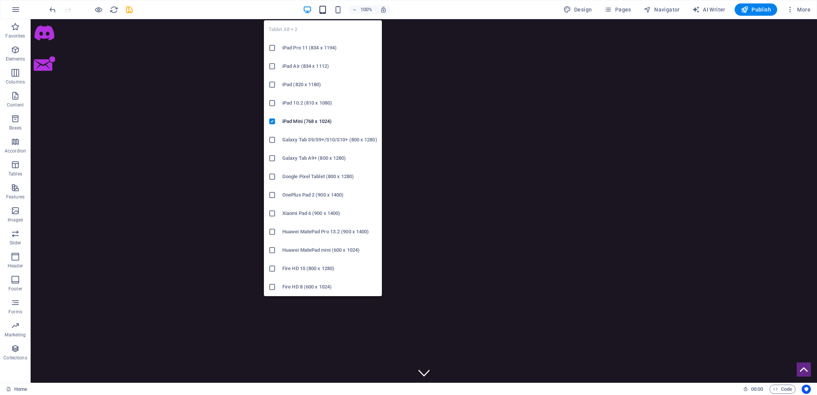
click at [324, 9] on icon "button" at bounding box center [322, 9] width 9 height 9
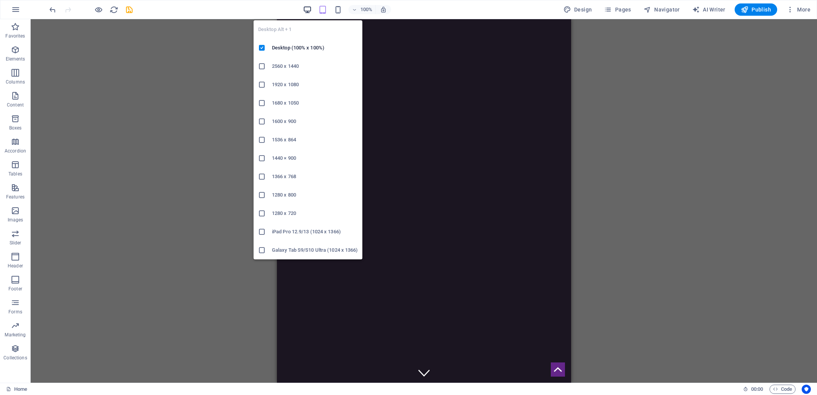
click at [307, 8] on icon "button" at bounding box center [307, 9] width 9 height 9
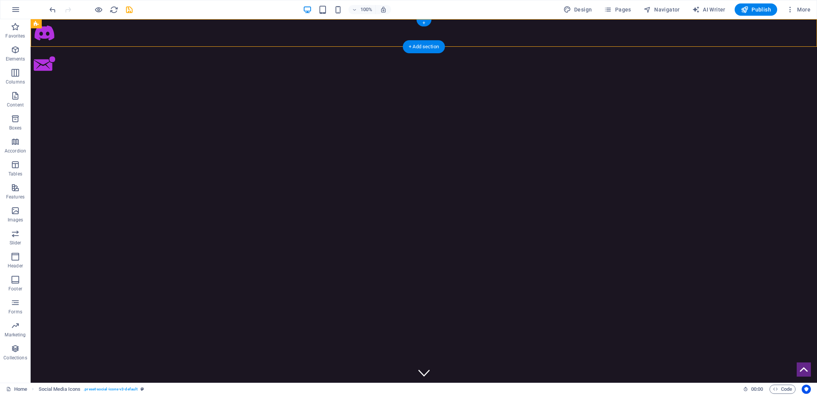
drag, startPoint x: 478, startPoint y: 28, endPoint x: 354, endPoint y: 33, distance: 123.8
click at [354, 33] on div at bounding box center [424, 48] width 786 height 64
click at [275, 38] on div at bounding box center [424, 48] width 786 height 64
select select "rem"
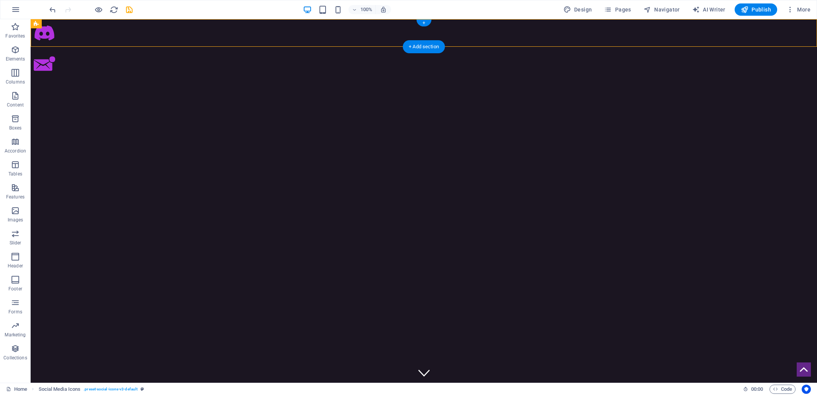
select select "rem"
select select "px"
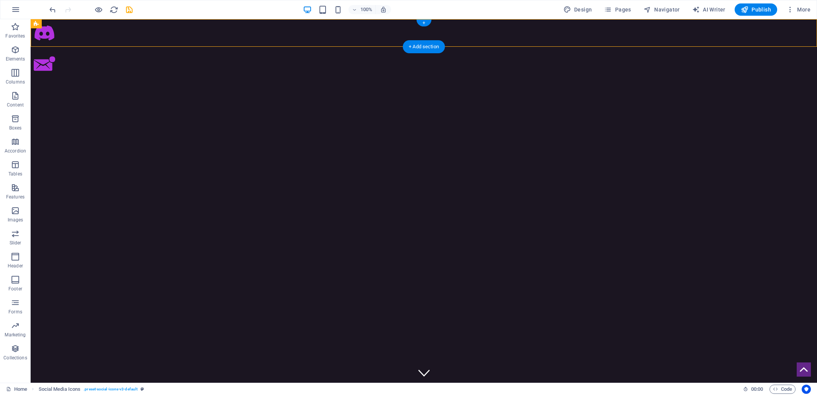
select select "px"
select select "%"
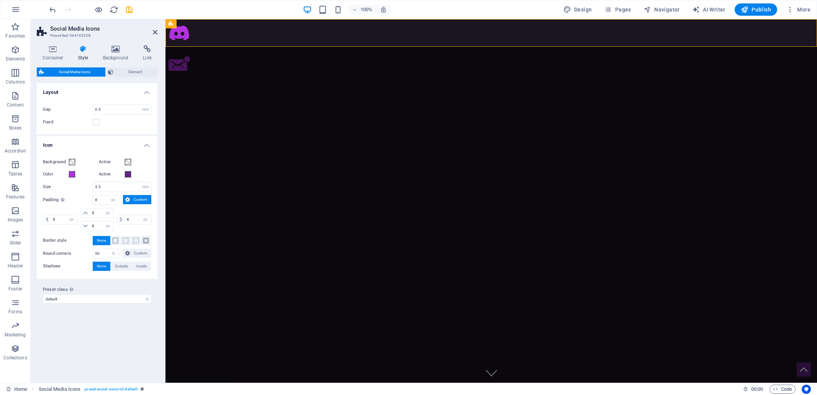
click at [84, 72] on span "Social Media Icons" at bounding box center [74, 71] width 57 height 9
click at [131, 71] on span "Element" at bounding box center [135, 71] width 39 height 9
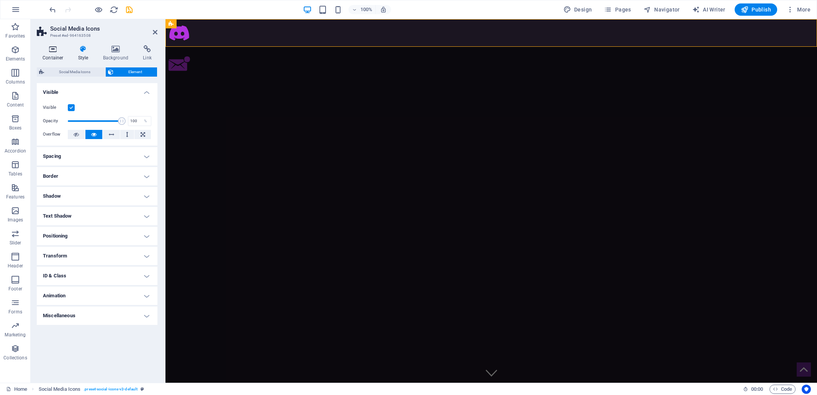
click at [54, 50] on icon at bounding box center [53, 49] width 33 height 8
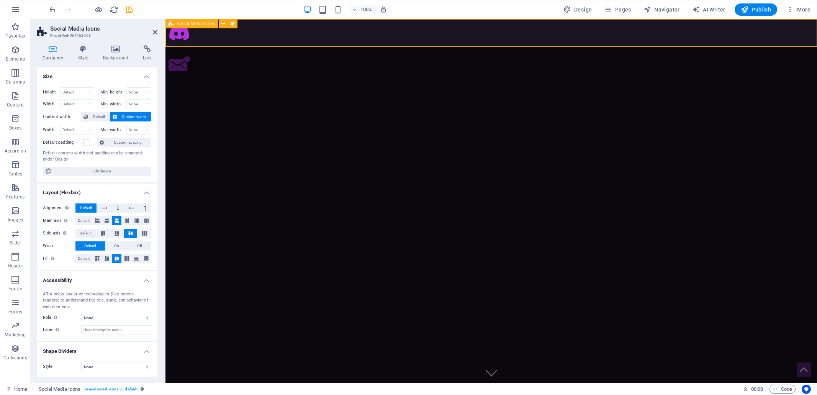
click at [253, 34] on div at bounding box center [490, 48] width 651 height 64
click at [115, 52] on icon at bounding box center [115, 49] width 37 height 8
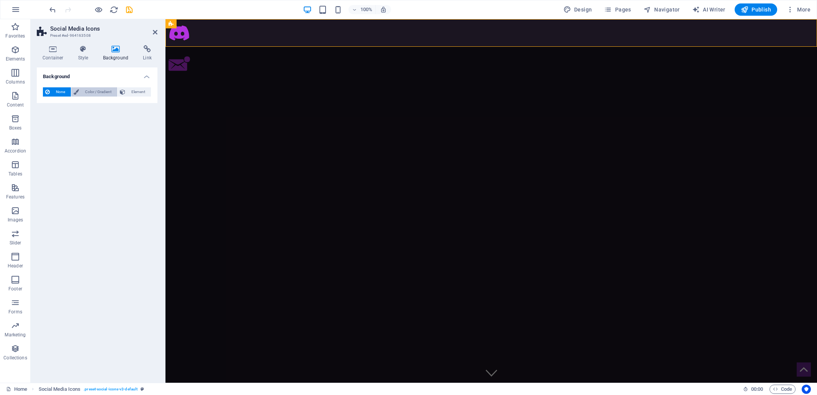
click at [94, 89] on span "Color / Gradient" at bounding box center [98, 91] width 34 height 9
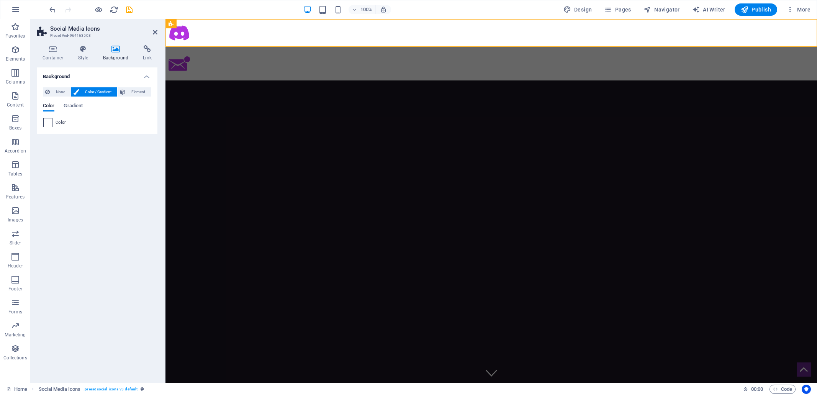
click at [49, 121] on span at bounding box center [48, 122] width 8 height 8
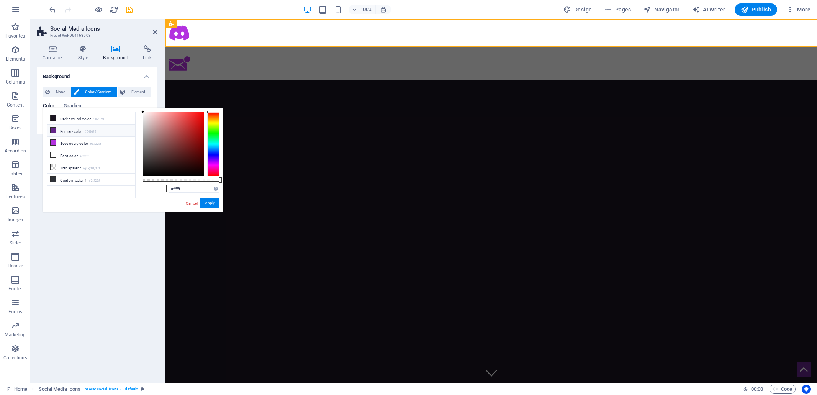
click at [65, 130] on li "Primary color #642689" at bounding box center [91, 130] width 88 height 12
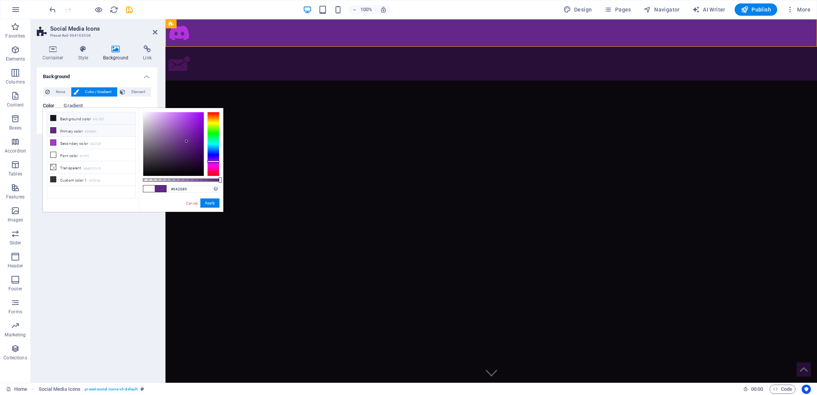
click at [68, 115] on li "Background color #1b1521" at bounding box center [91, 118] width 88 height 12
type input "#1b1521"
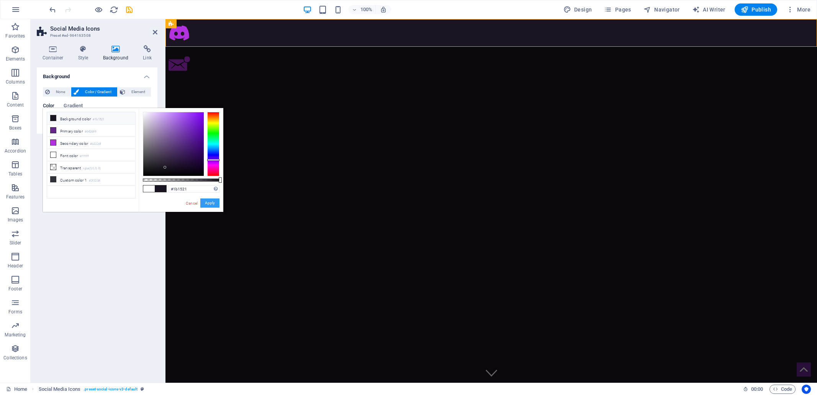
click at [214, 204] on button "Apply" at bounding box center [209, 202] width 19 height 9
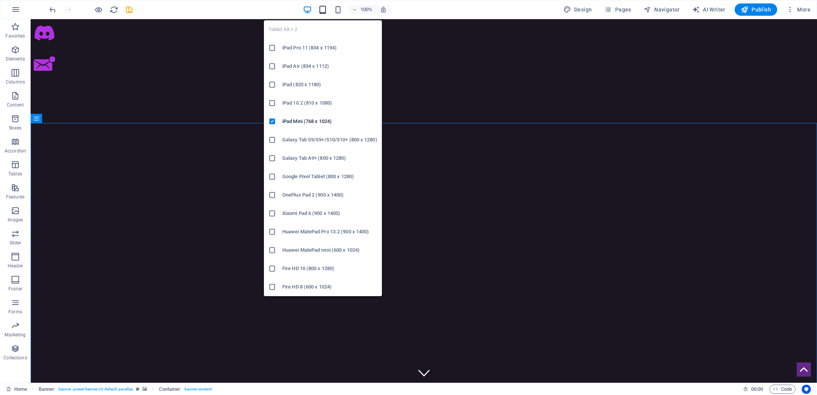
click at [323, 8] on icon "button" at bounding box center [322, 9] width 9 height 9
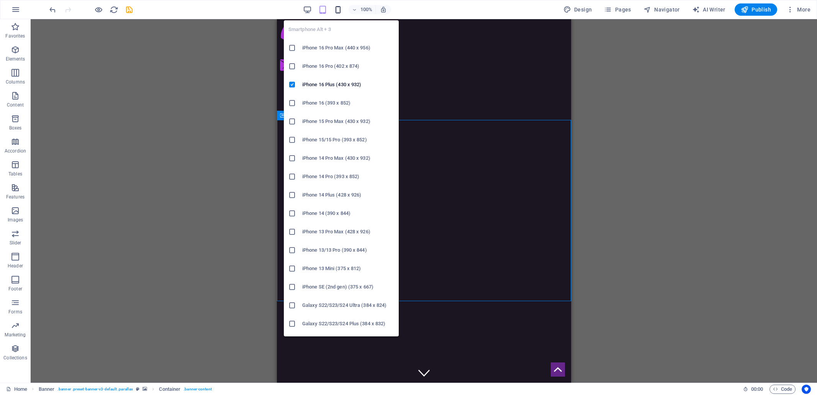
click at [337, 11] on icon "button" at bounding box center [337, 9] width 9 height 9
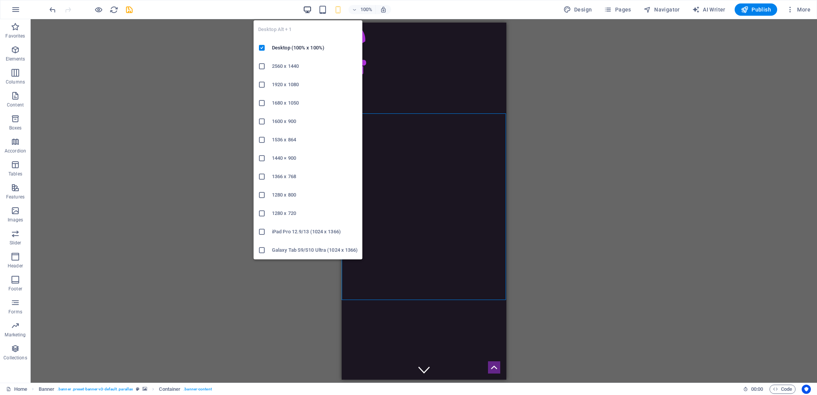
click at [309, 8] on icon "button" at bounding box center [307, 9] width 9 height 9
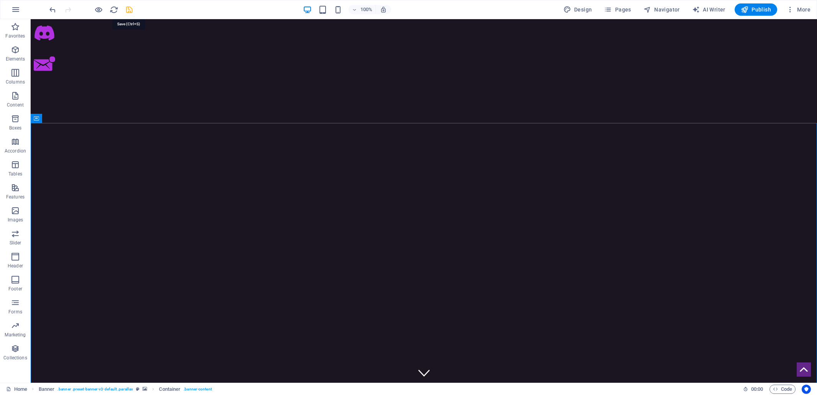
click at [129, 10] on icon "save" at bounding box center [129, 9] width 9 height 9
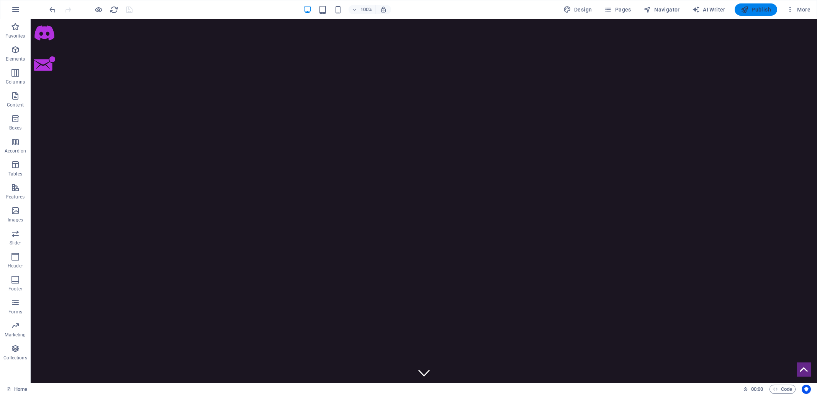
click at [765, 10] on span "Publish" at bounding box center [755, 10] width 30 height 8
